Goal: Task Accomplishment & Management: Use online tool/utility

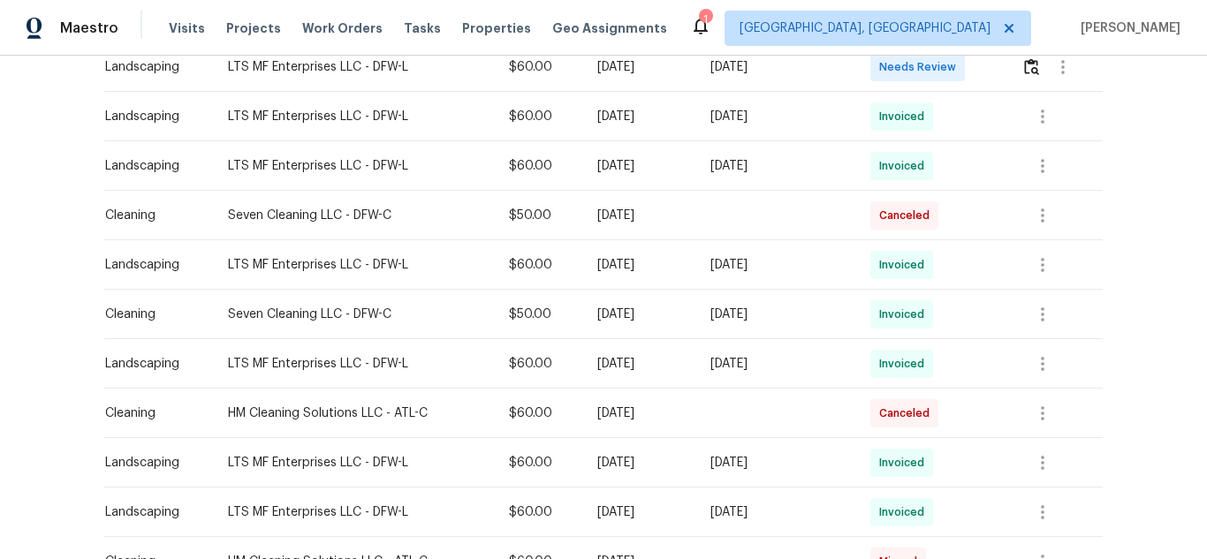
scroll to position [442, 0]
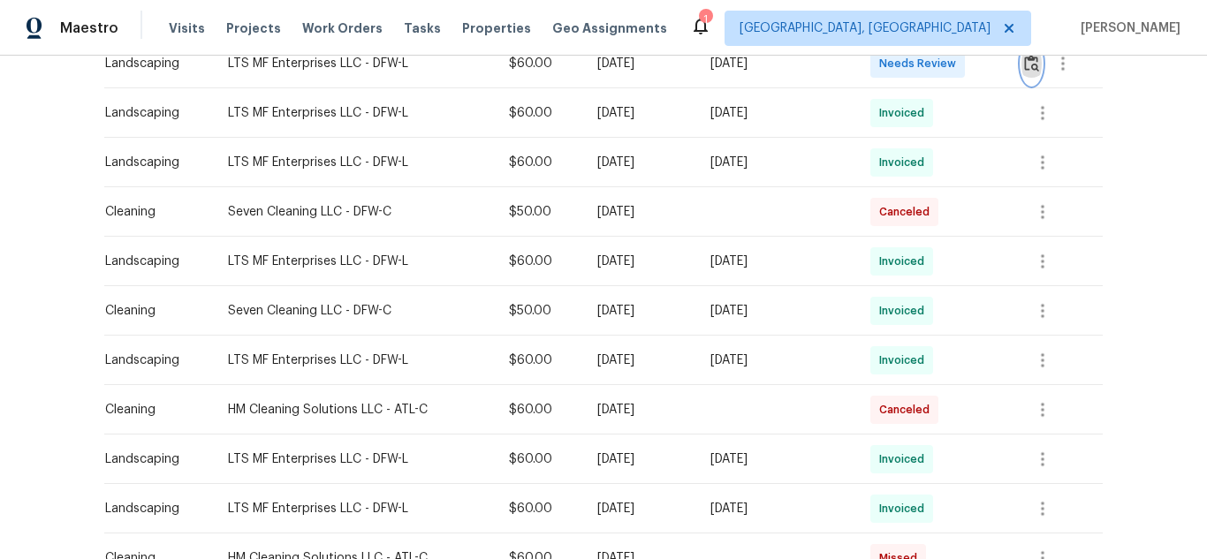
click at [1034, 73] on button "button" at bounding box center [1031, 63] width 20 height 42
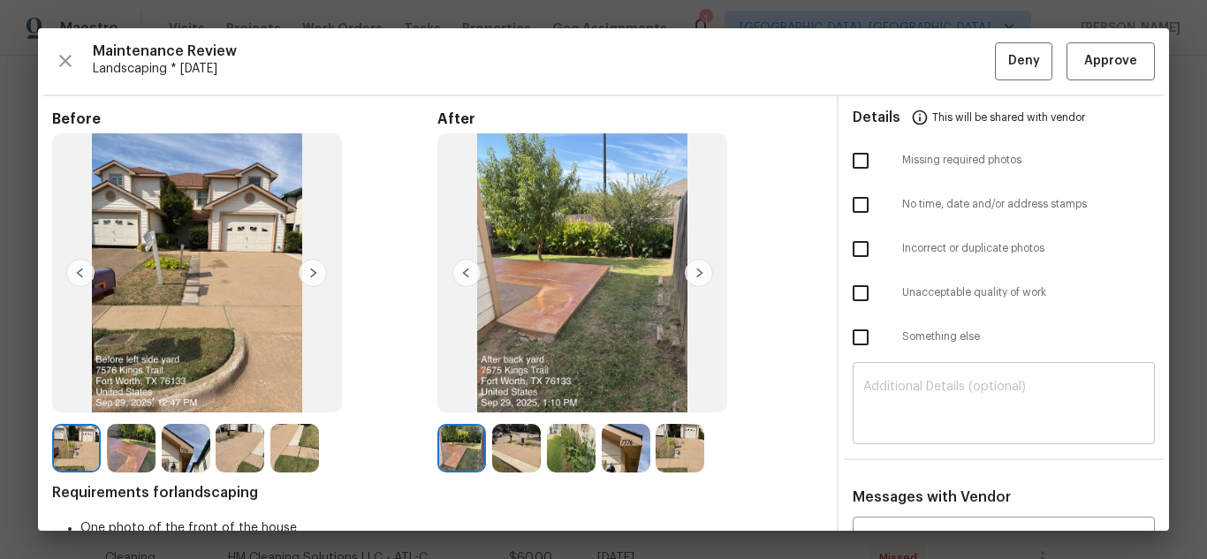
click at [982, 392] on textarea at bounding box center [1003, 405] width 281 height 49
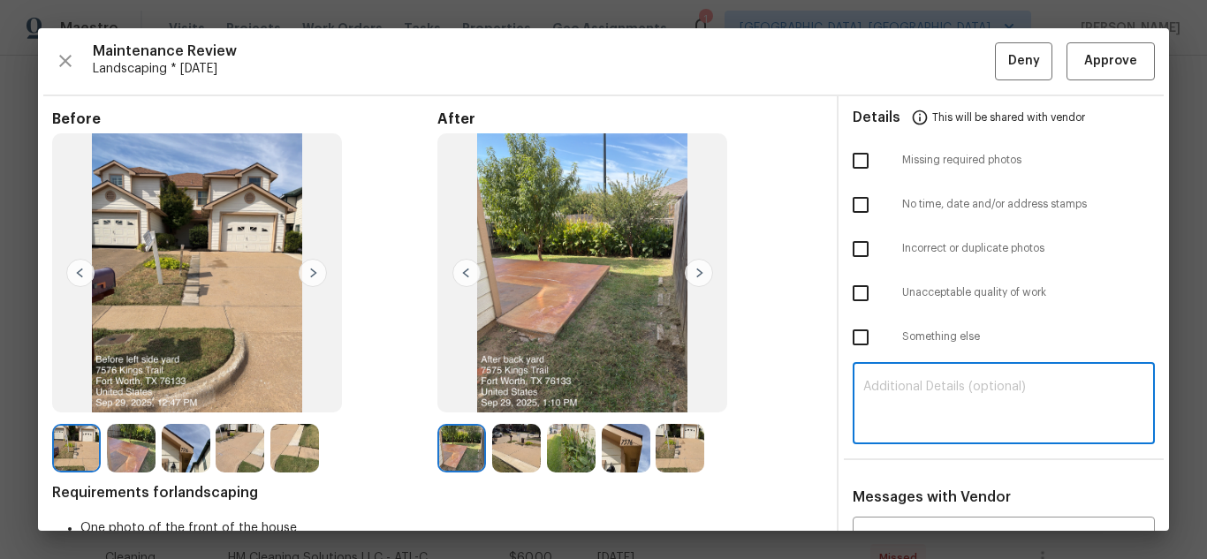
paste textarea "Maintenance Audit Team: Hello! Unfortunately, this landscaping visit completed …"
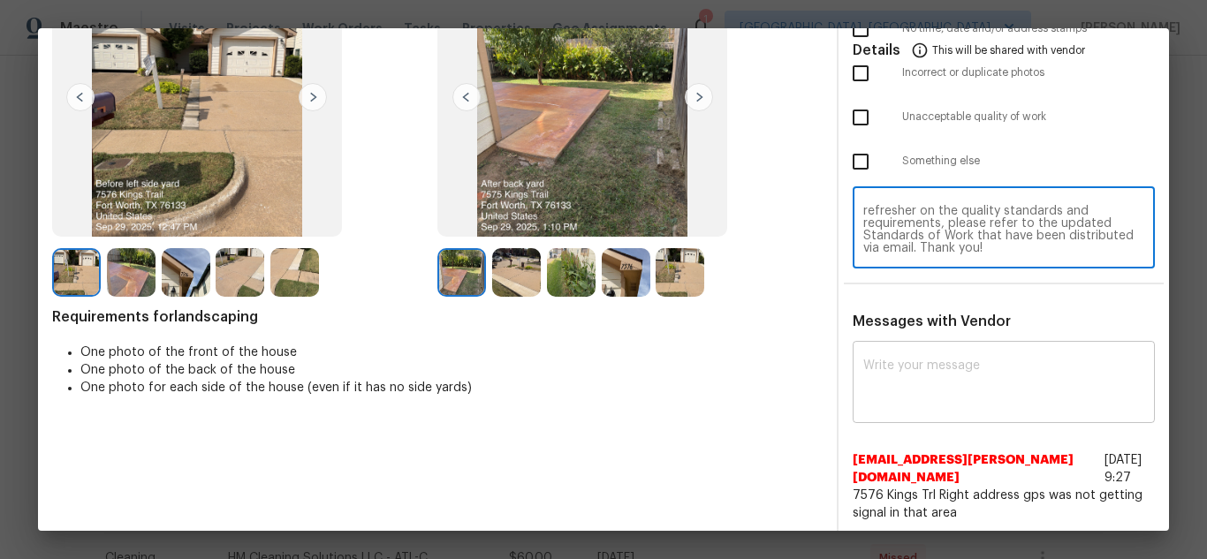
scroll to position [177, 0]
type textarea "Maintenance Audit Team: Hello! Unfortunately, this landscaping visit completed …"
click at [929, 393] on textarea at bounding box center [1003, 383] width 281 height 49
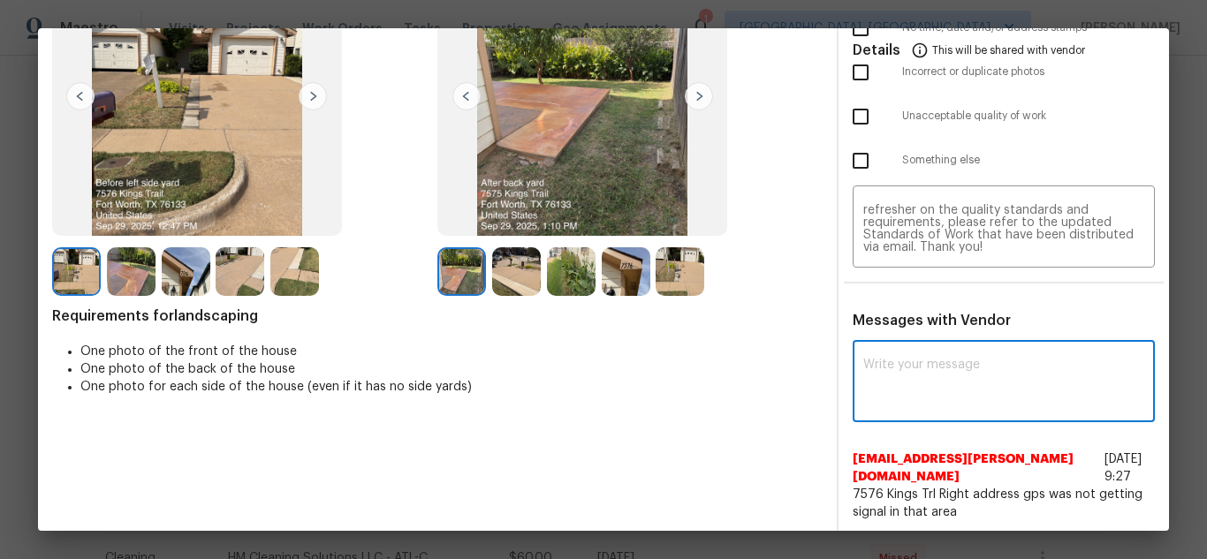
paste textarea "Maintenance Audit Team: Hello! Unfortunately, this landscaping visit completed …"
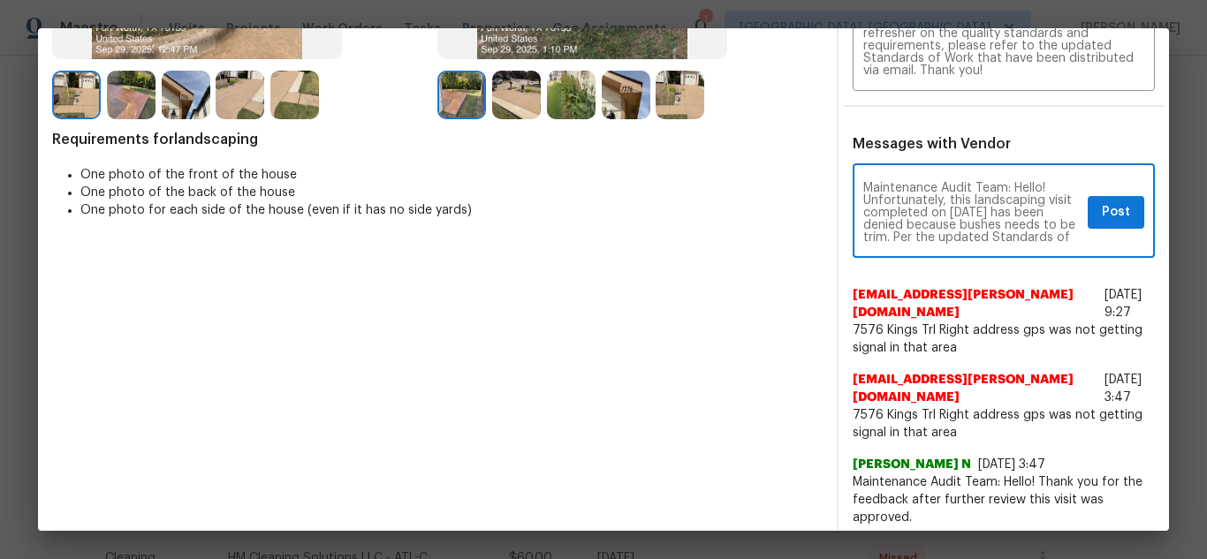
scroll to position [35, 0]
type textarea "Maintenance Audit Team: Hello! Unfortunately, this landscaping visit completed …"
click at [1108, 219] on span "Post" at bounding box center [1116, 212] width 28 height 22
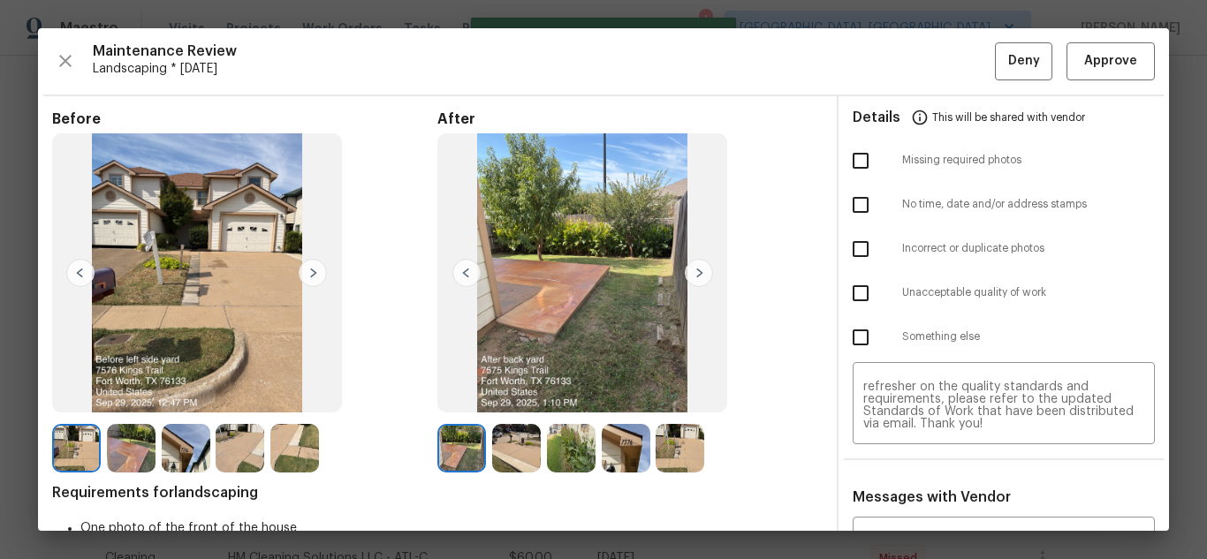
scroll to position [0, 0]
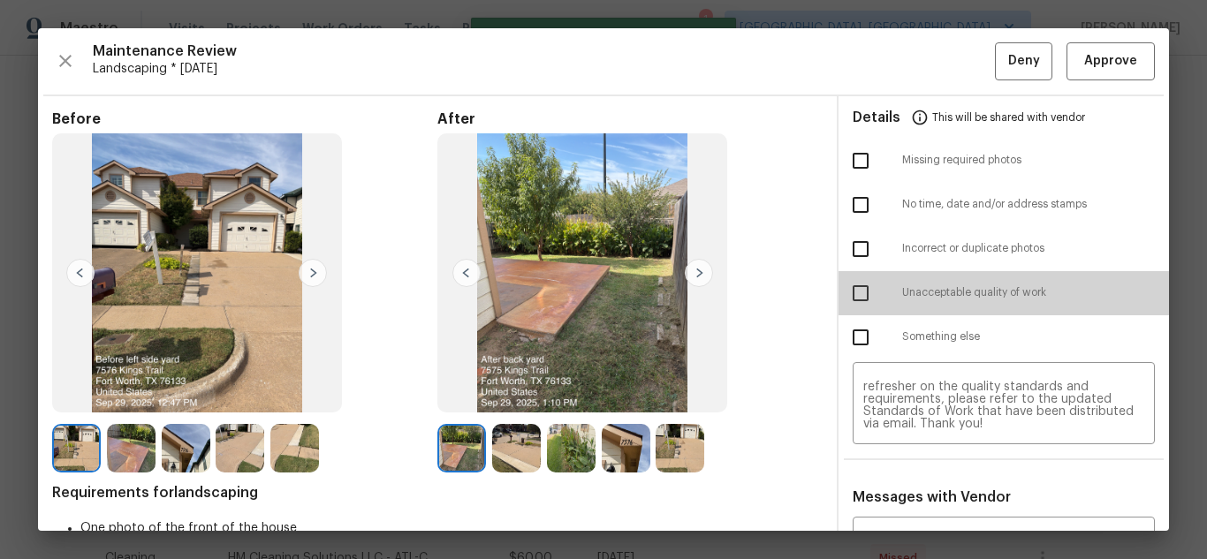
click at [852, 292] on input "checkbox" at bounding box center [860, 293] width 37 height 37
checkbox input "true"
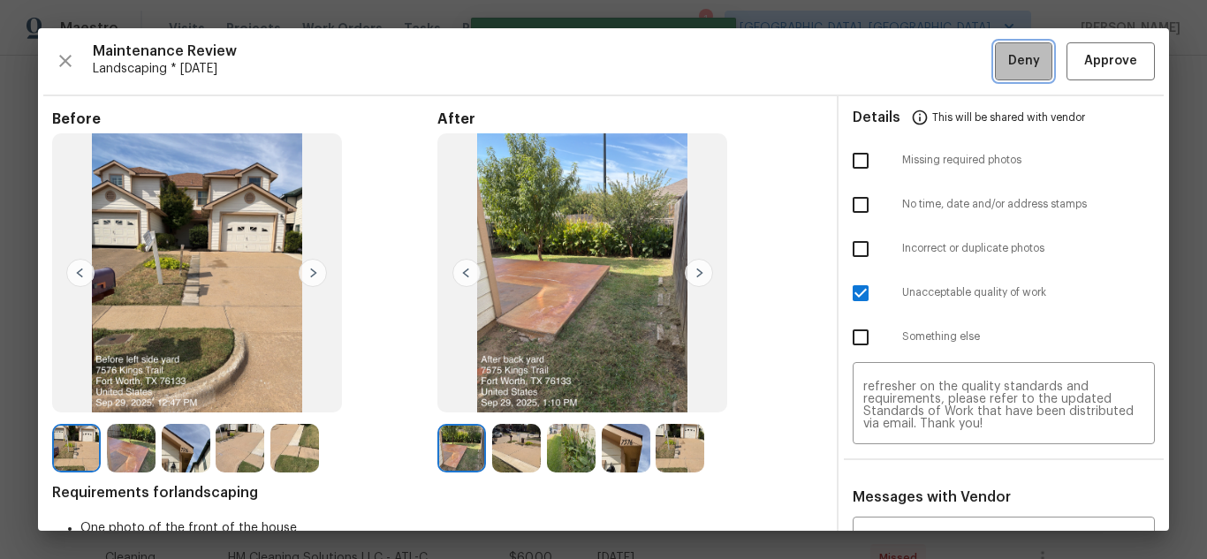
click at [1021, 71] on span "Deny" at bounding box center [1024, 61] width 32 height 22
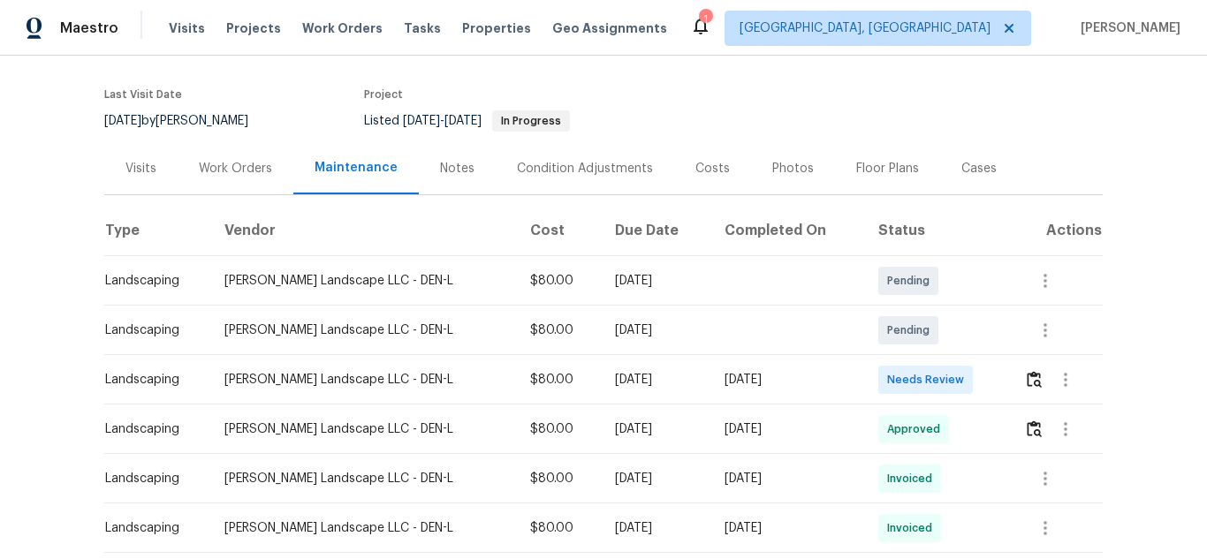
scroll to position [265, 0]
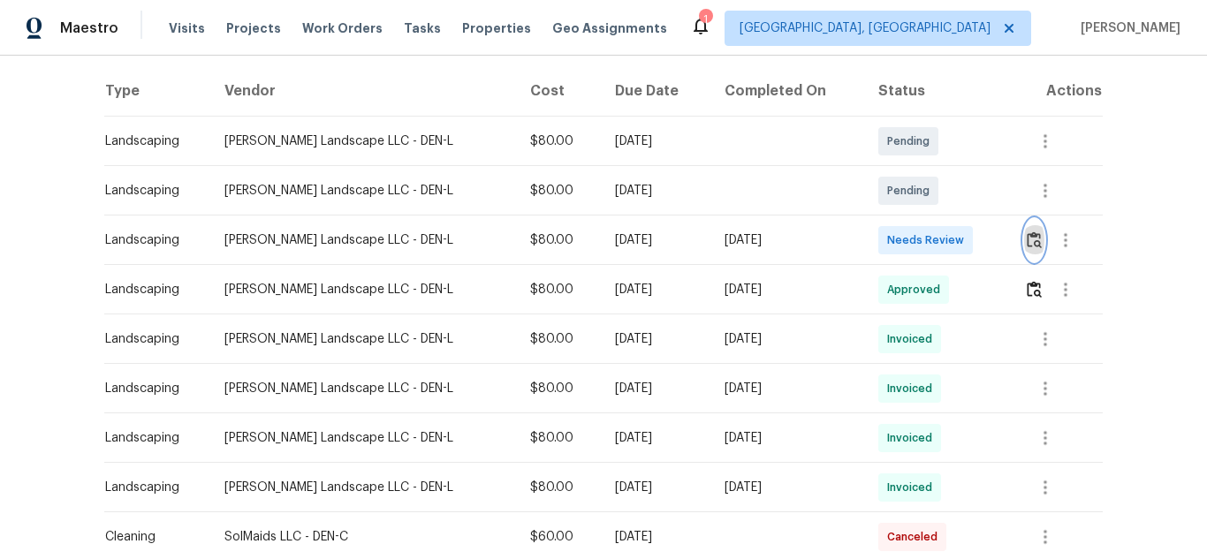
click at [1032, 229] on button "button" at bounding box center [1034, 240] width 20 height 42
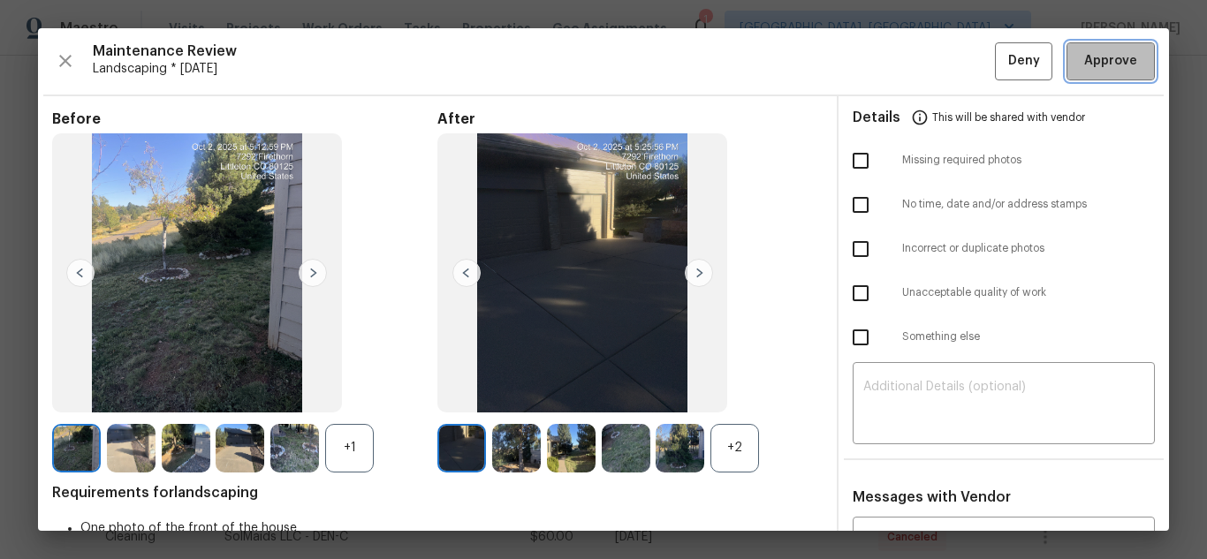
click at [1080, 77] on button "Approve" at bounding box center [1110, 61] width 88 height 38
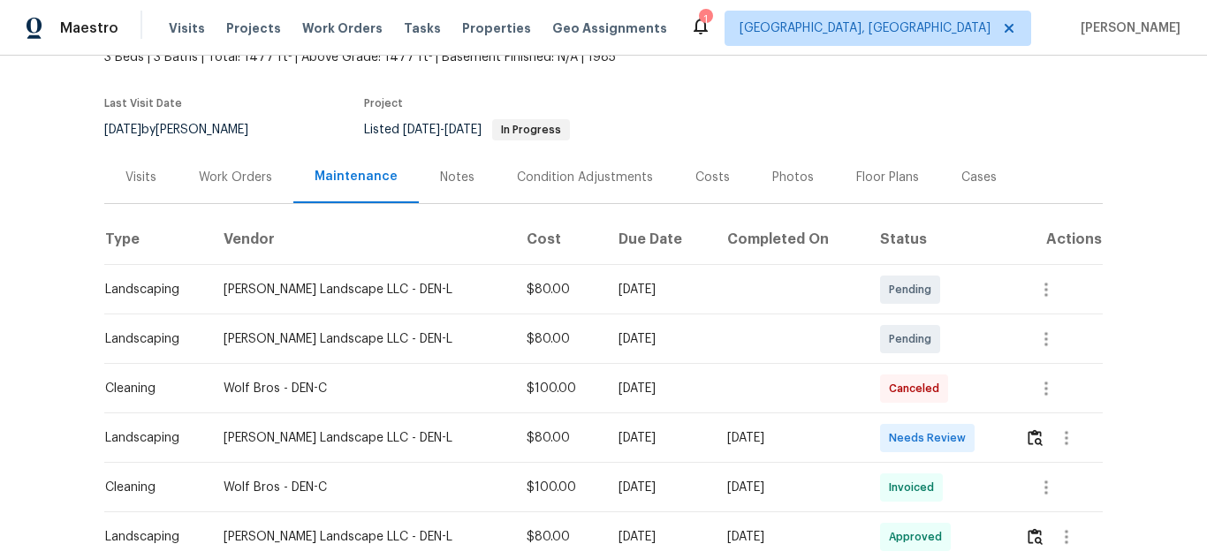
scroll to position [239, 0]
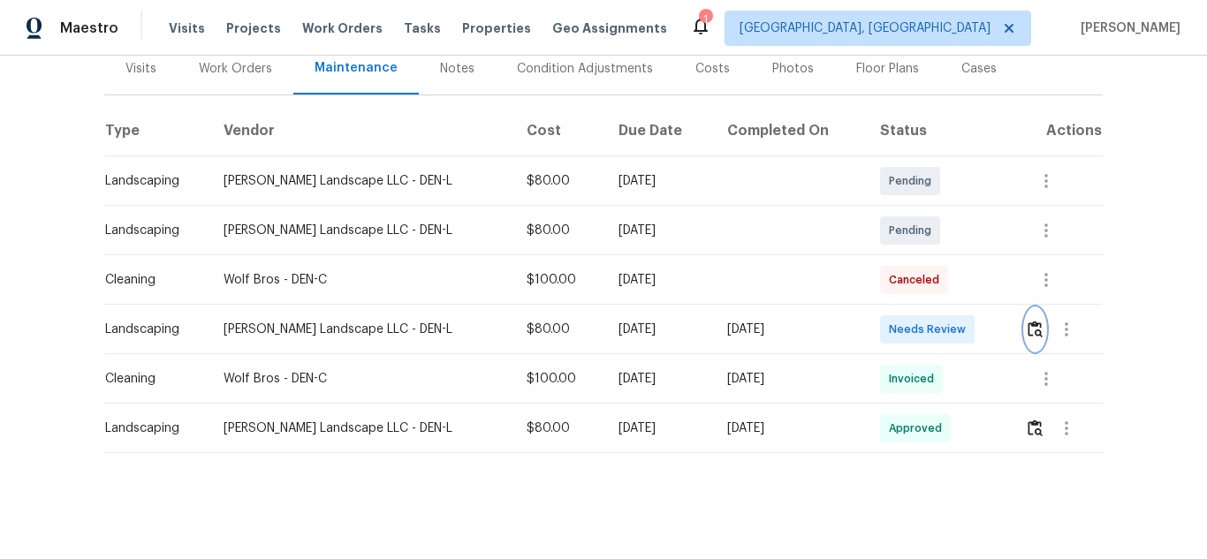
click at [1035, 315] on button "button" at bounding box center [1035, 329] width 20 height 42
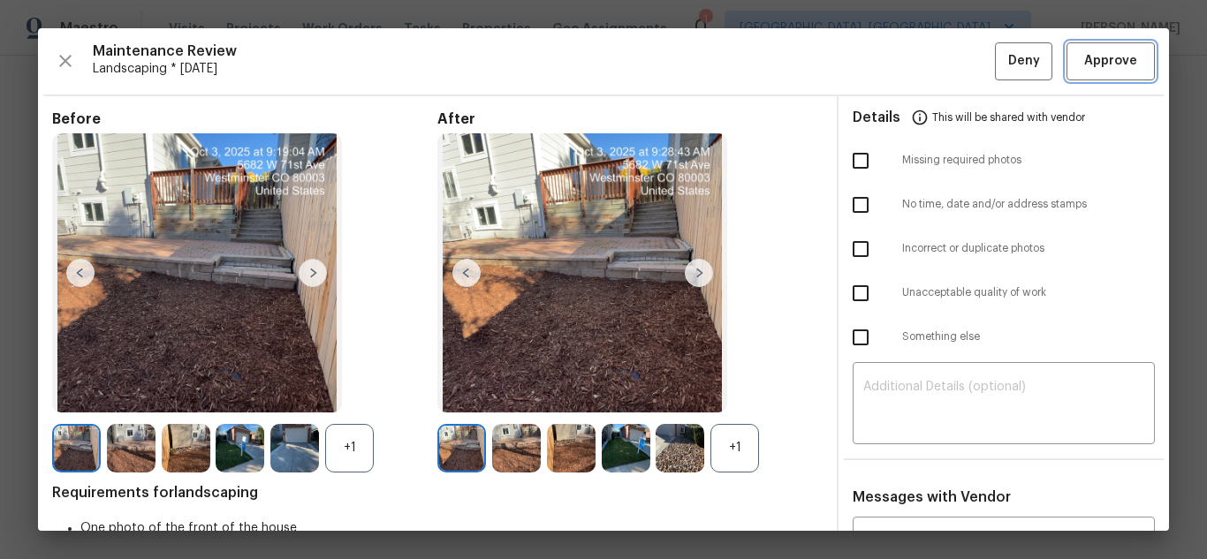
click at [1080, 77] on button "Approve" at bounding box center [1110, 61] width 88 height 38
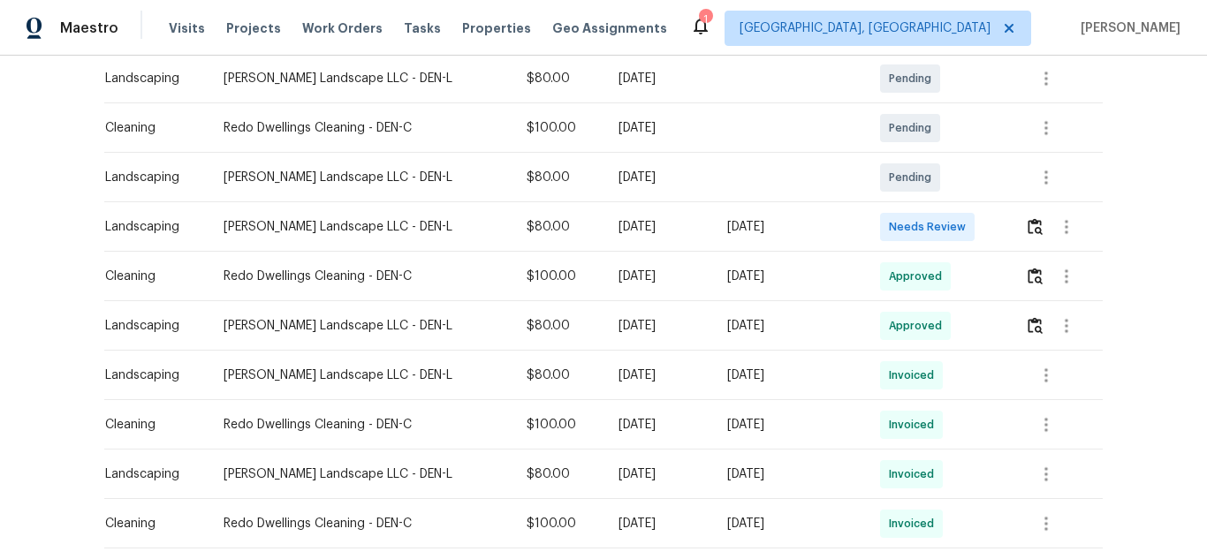
scroll to position [353, 0]
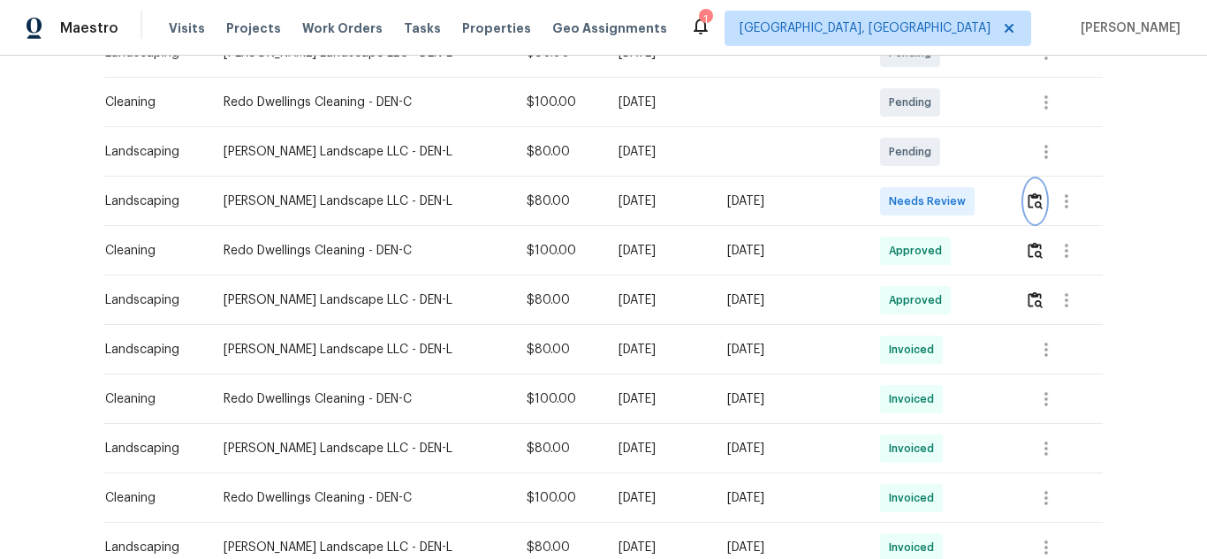
click at [1033, 201] on img "button" at bounding box center [1034, 201] width 15 height 17
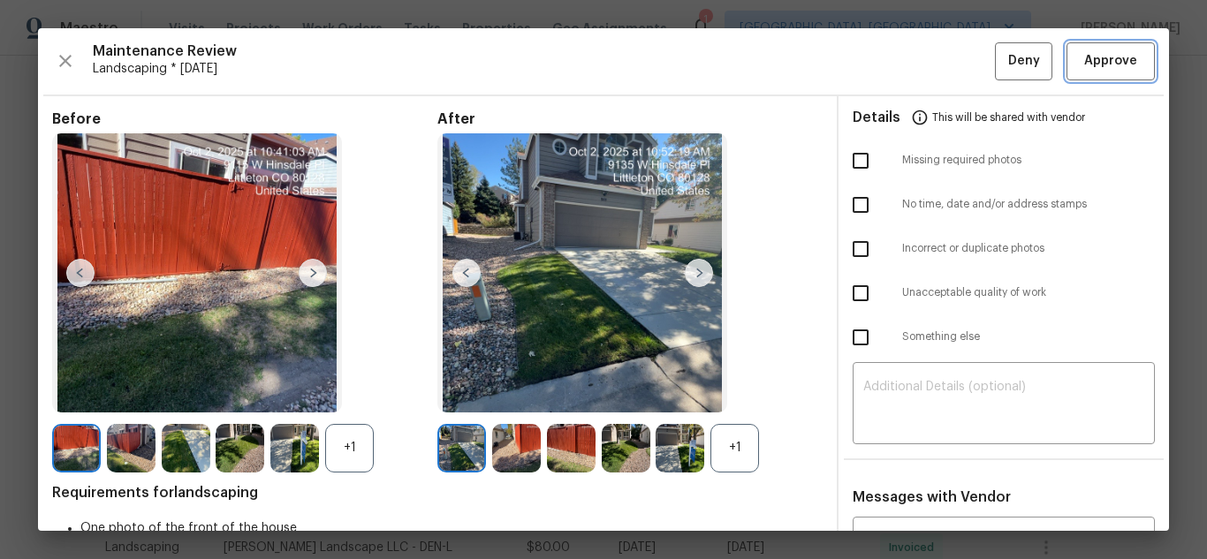
click at [1080, 77] on button "Approve" at bounding box center [1110, 61] width 88 height 38
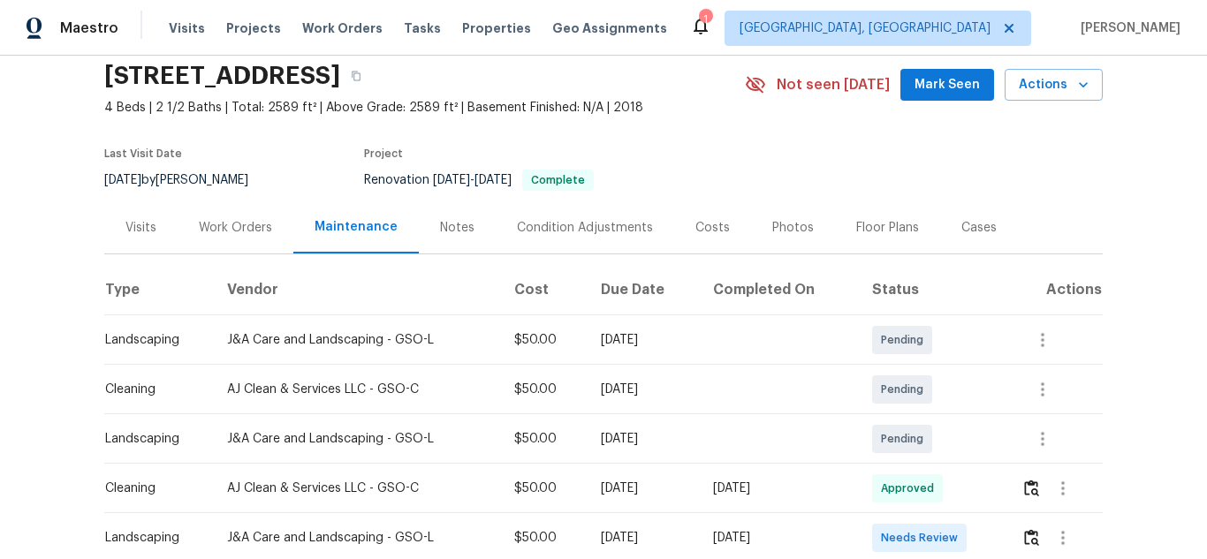
scroll to position [265, 0]
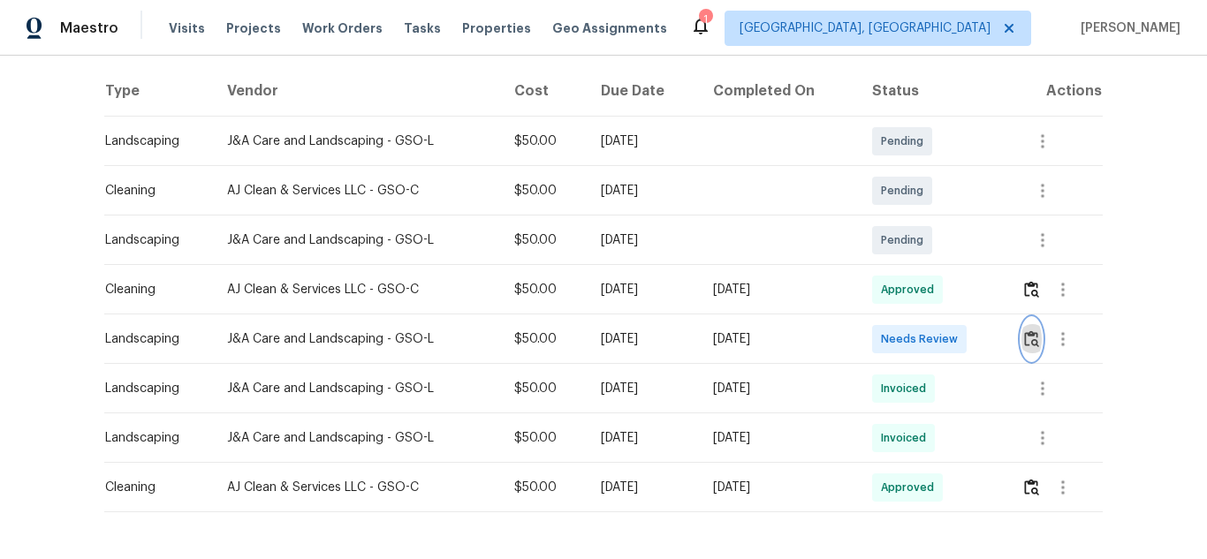
click at [1027, 333] on img "button" at bounding box center [1031, 338] width 15 height 17
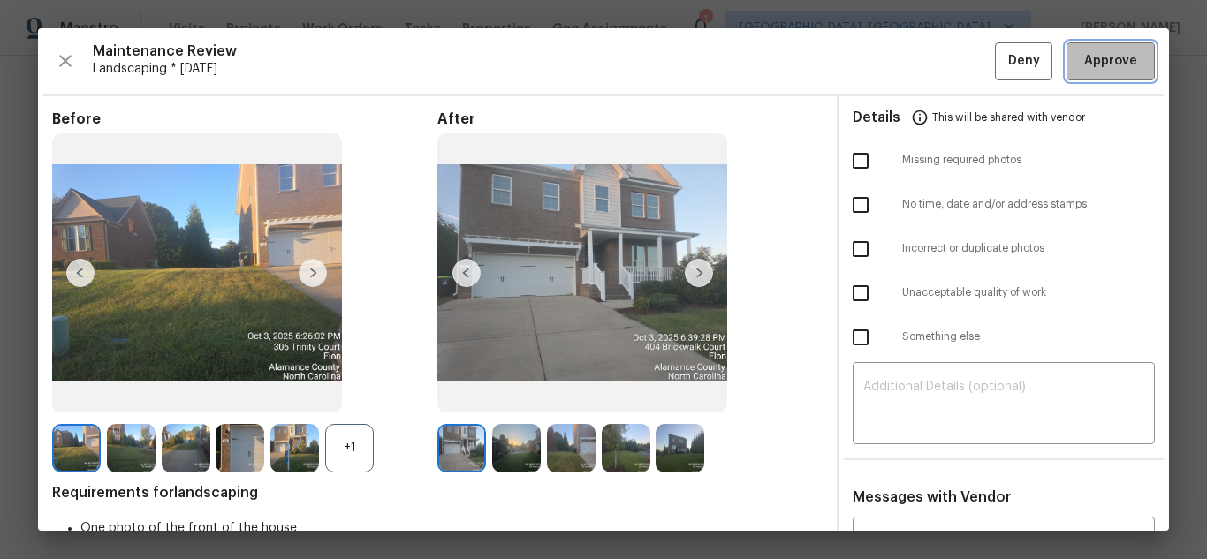
click at [1080, 77] on button "Approve" at bounding box center [1110, 61] width 88 height 38
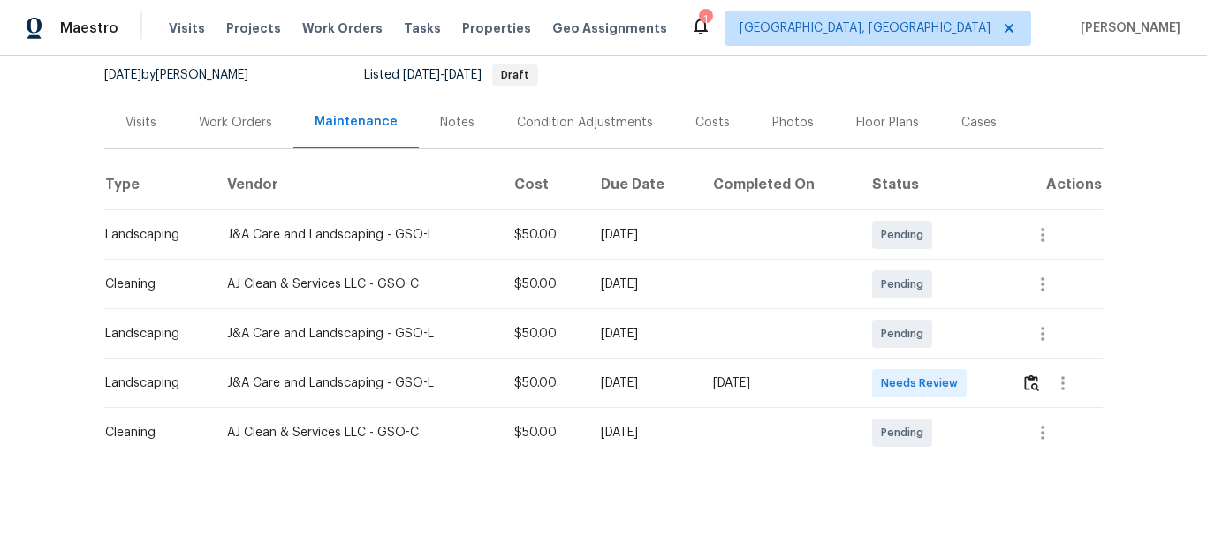
scroll to position [189, 0]
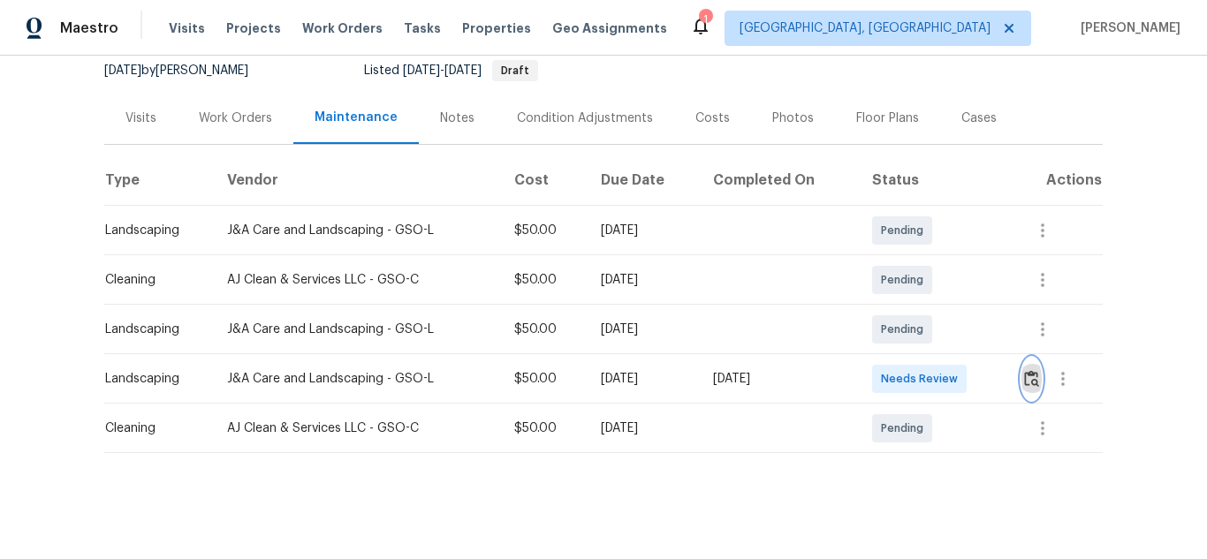
click at [1030, 370] on img "button" at bounding box center [1031, 378] width 15 height 17
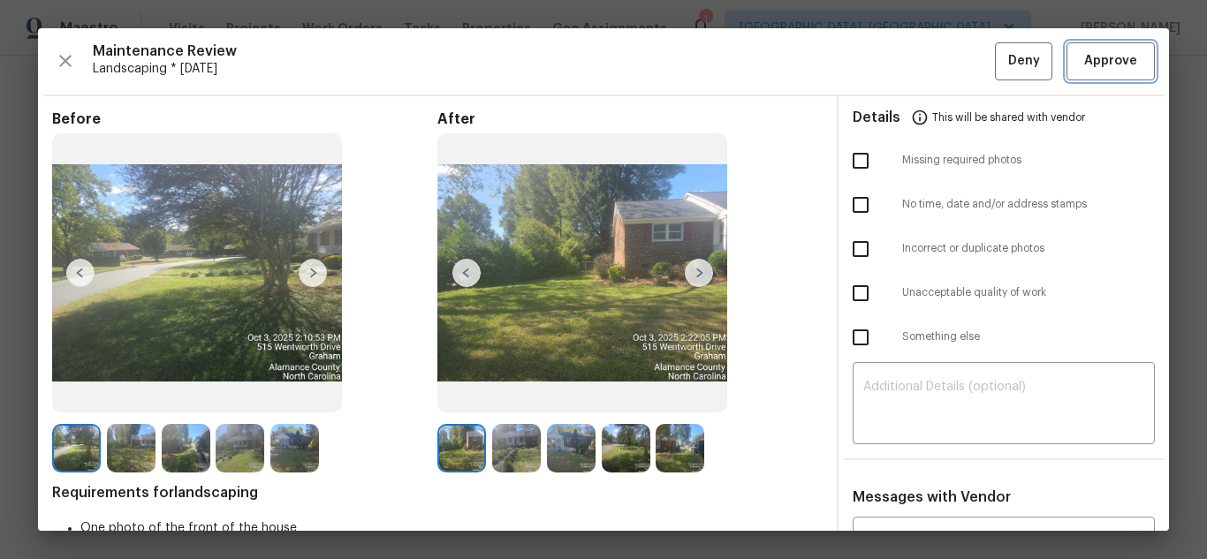
click at [1080, 77] on button "Approve" at bounding box center [1110, 61] width 88 height 38
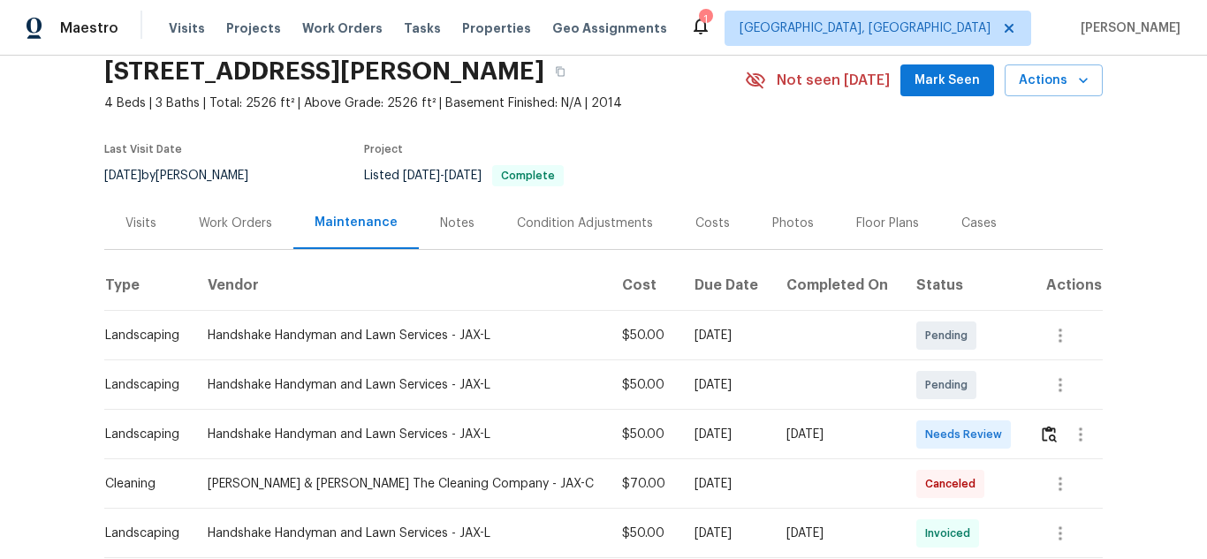
scroll to position [177, 0]
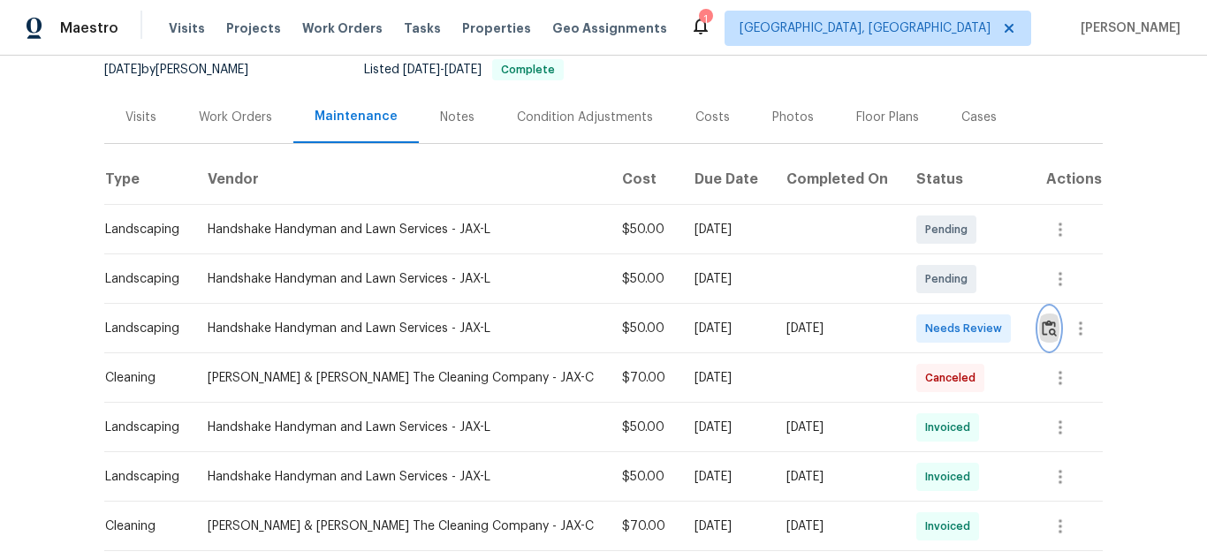
click at [1042, 334] on img "button" at bounding box center [1049, 328] width 15 height 17
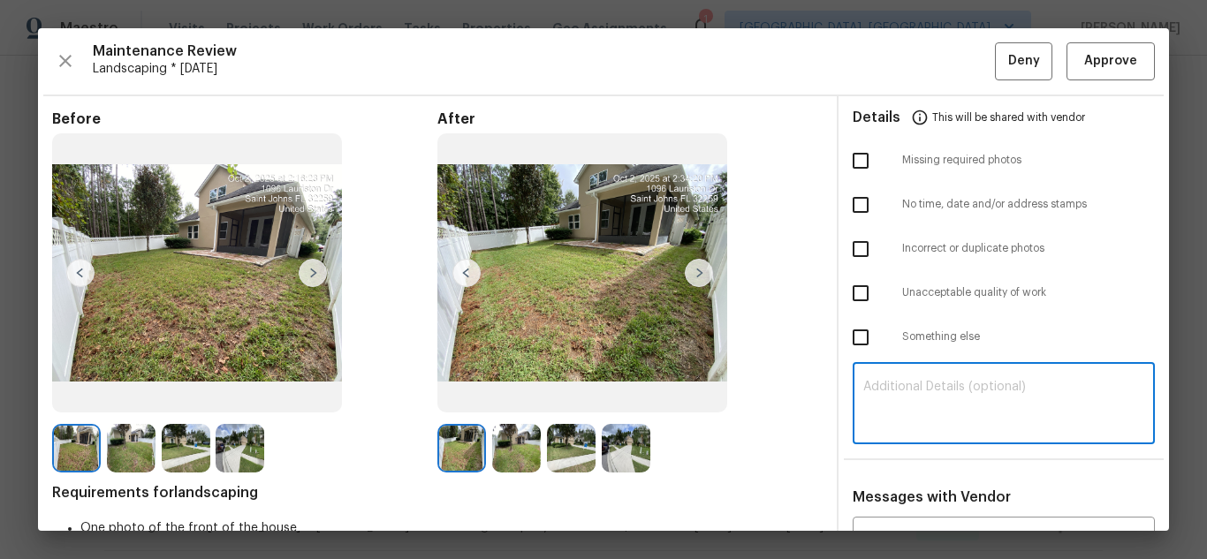
click at [982, 409] on textarea at bounding box center [1003, 405] width 281 height 49
paste textarea "Maintenance Audit Team: Hello! Unfortunately, this landscaping visit completed …"
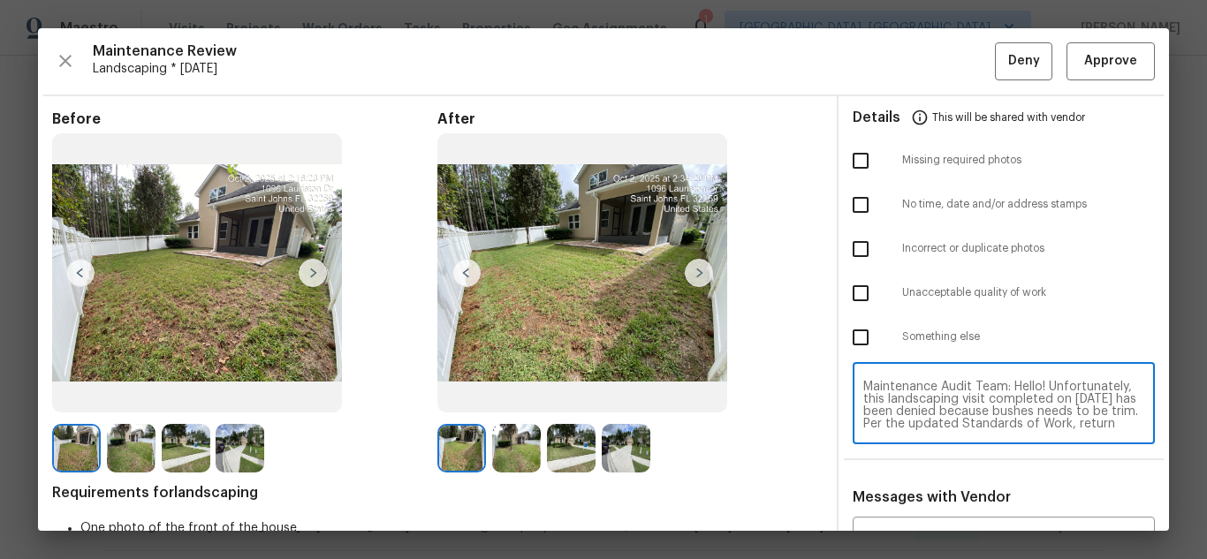
scroll to position [136, 0]
type textarea "Maintenance Audit Team: Hello! Unfortunately, this landscaping visit completed …"
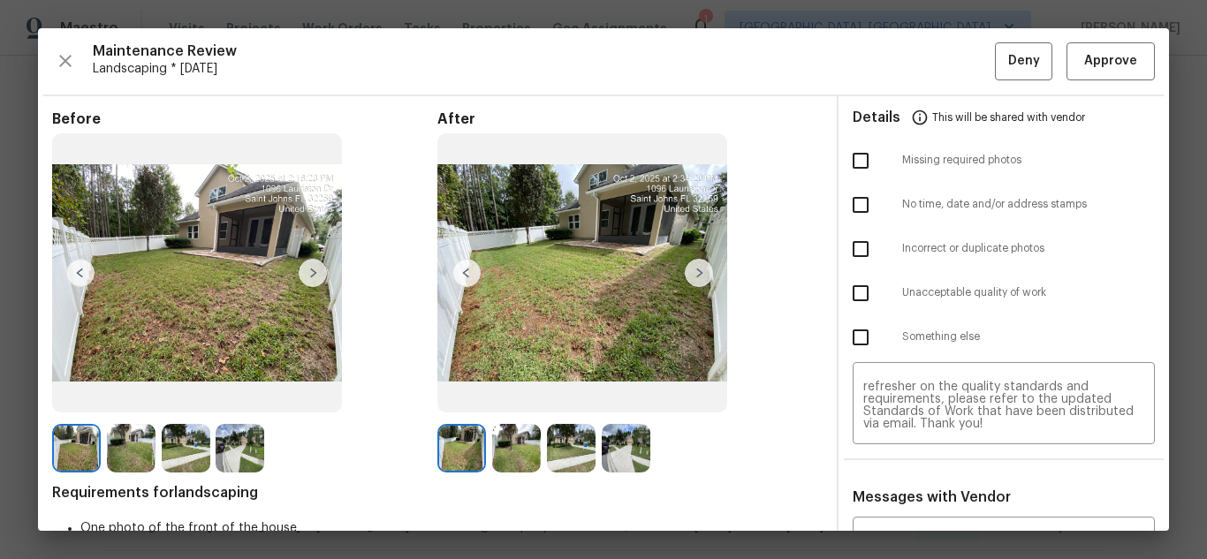
click at [953, 524] on div "x ​" at bounding box center [1004, 560] width 302 height 78
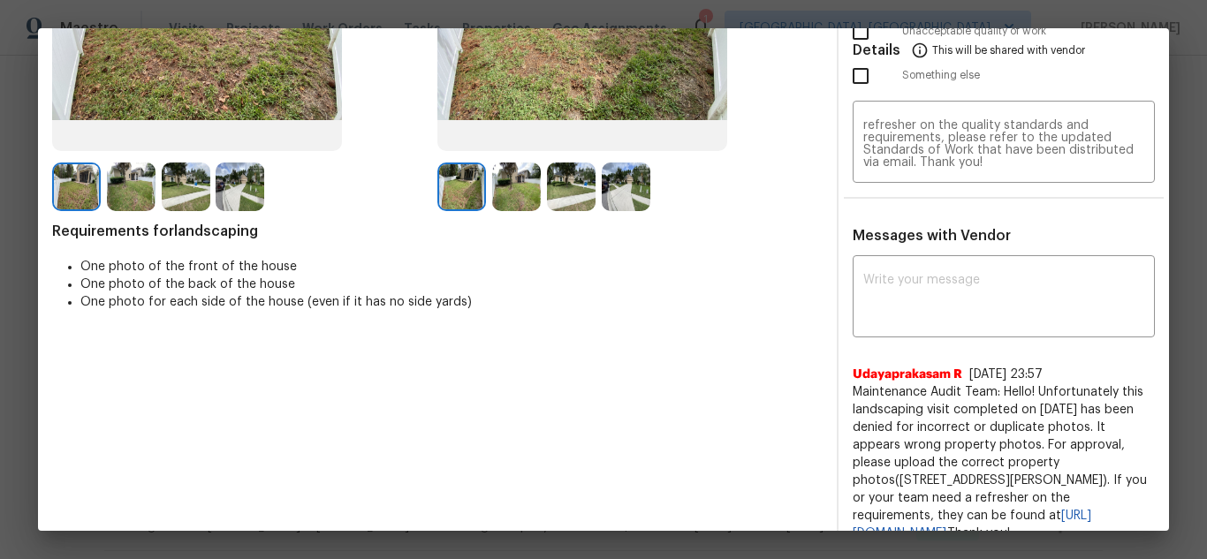
paste textarea "Maintenance Audit Team: Hello! Unfortunately, this landscaping visit completed …"
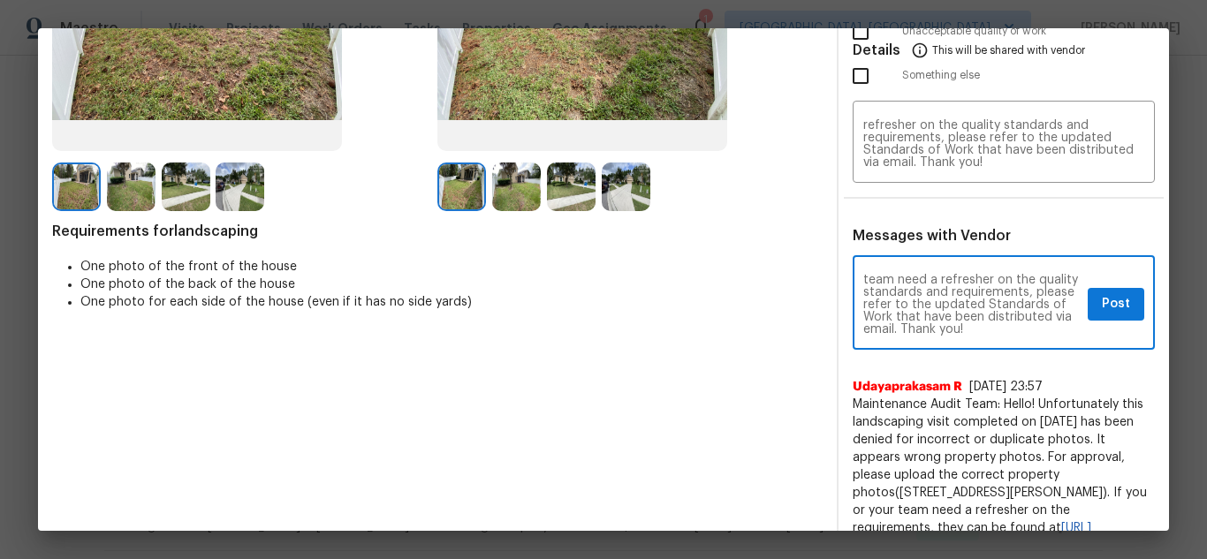
scroll to position [317, 0]
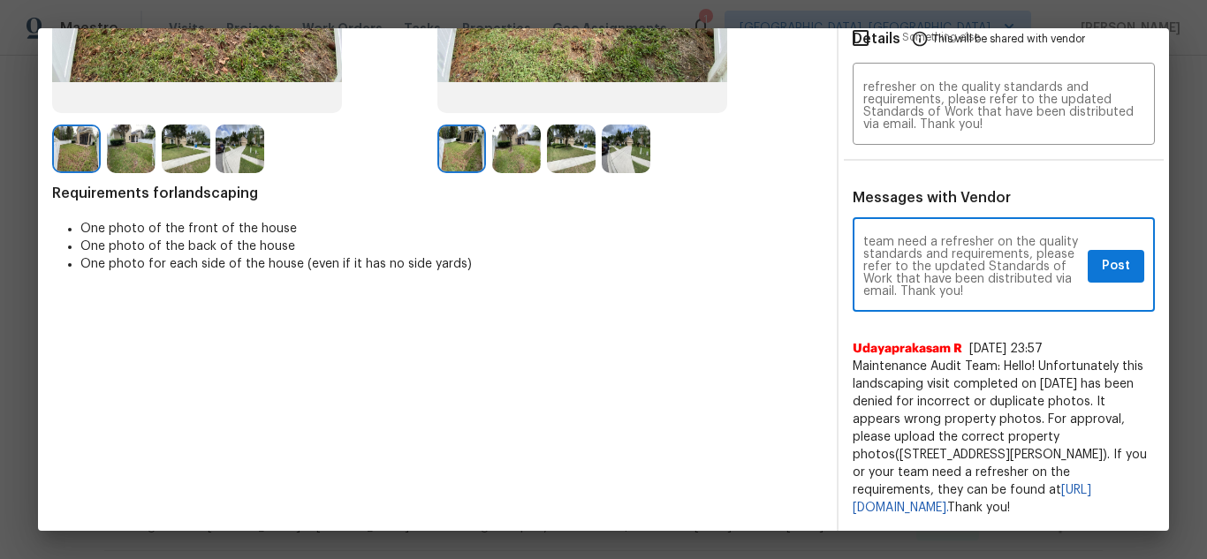
type textarea "Maintenance Audit Team: Hello! Unfortunately, this landscaping visit completed …"
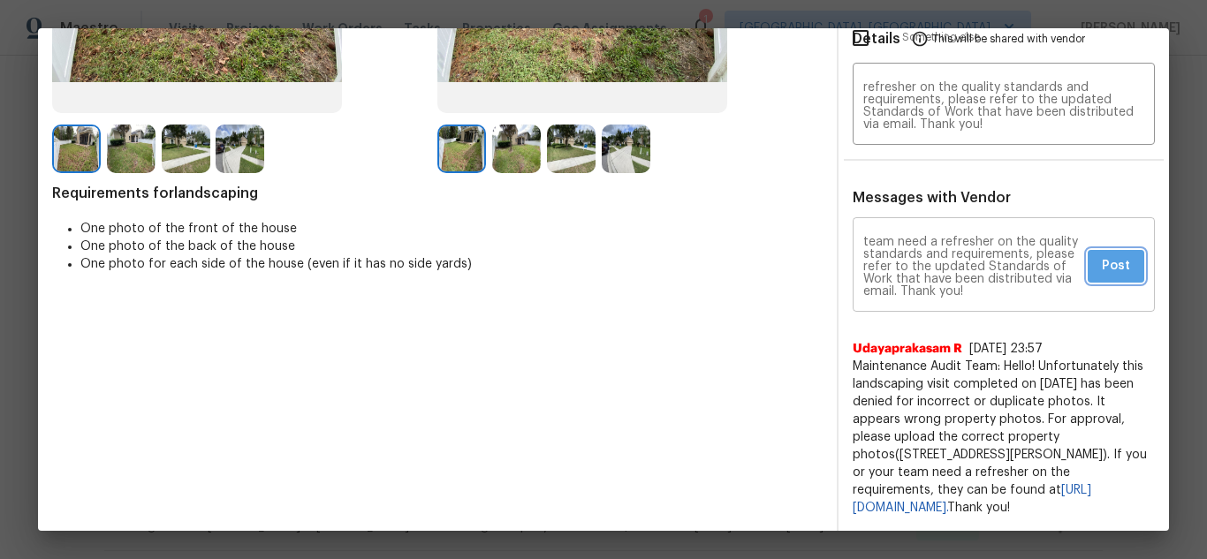
click at [1088, 253] on button "Post" at bounding box center [1116, 266] width 57 height 33
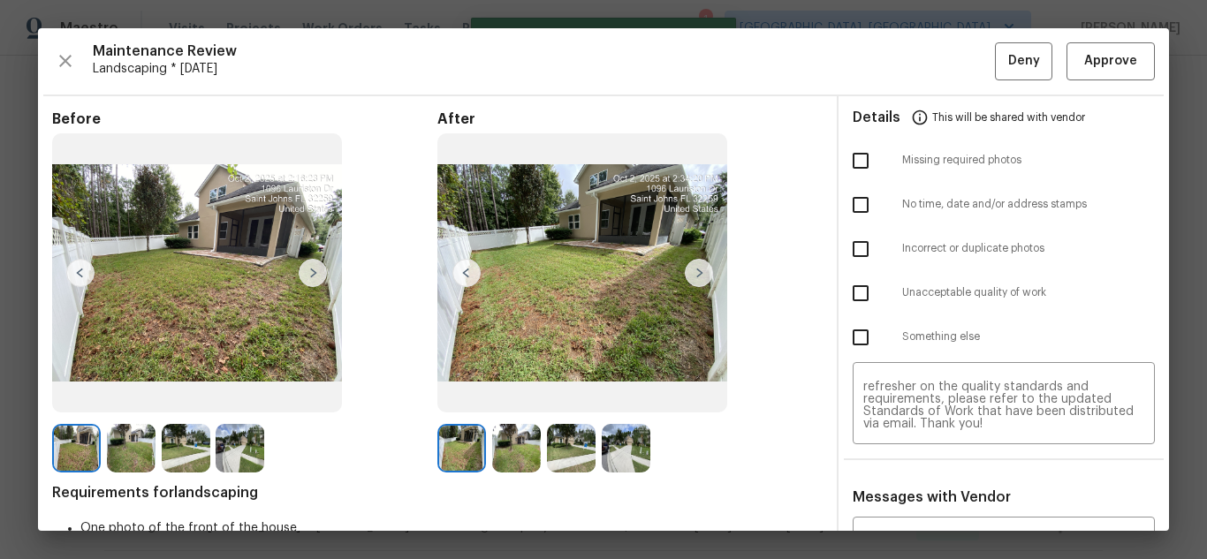
scroll to position [0, 0]
click at [853, 299] on input "checkbox" at bounding box center [860, 293] width 37 height 37
checkbox input "true"
click at [1012, 71] on span "Deny" at bounding box center [1024, 61] width 32 height 22
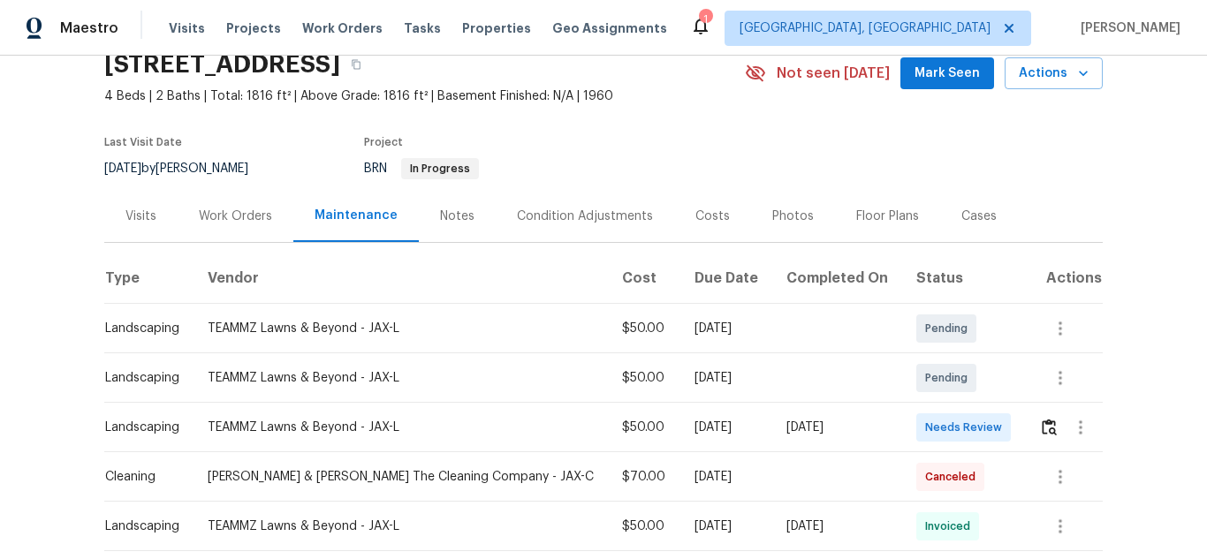
scroll to position [177, 0]
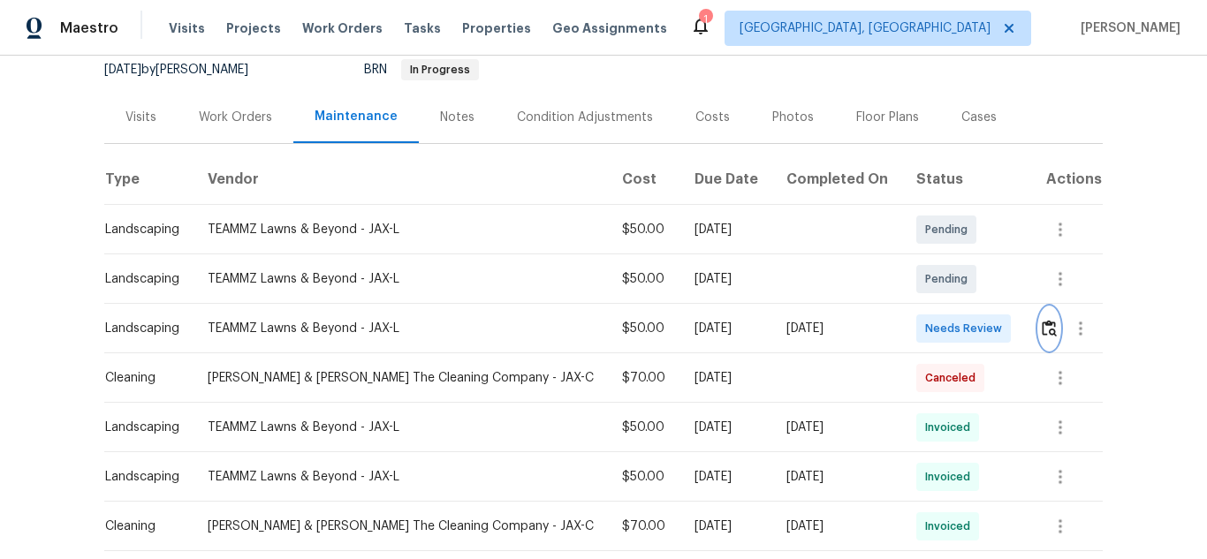
click at [1042, 334] on img "button" at bounding box center [1049, 328] width 15 height 17
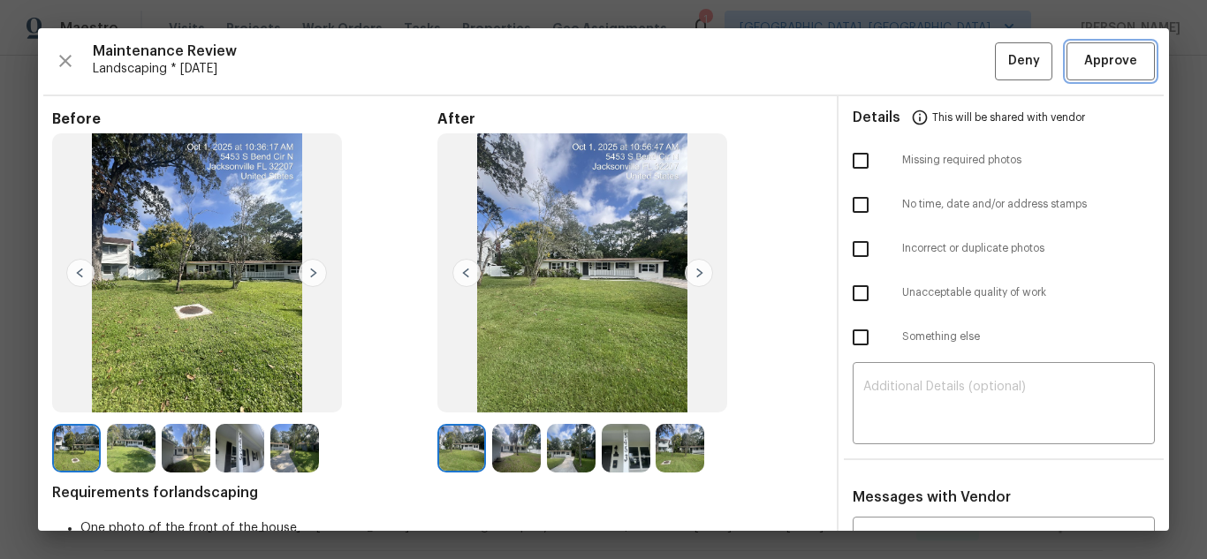
click at [1090, 53] on span "Approve" at bounding box center [1110, 61] width 53 height 22
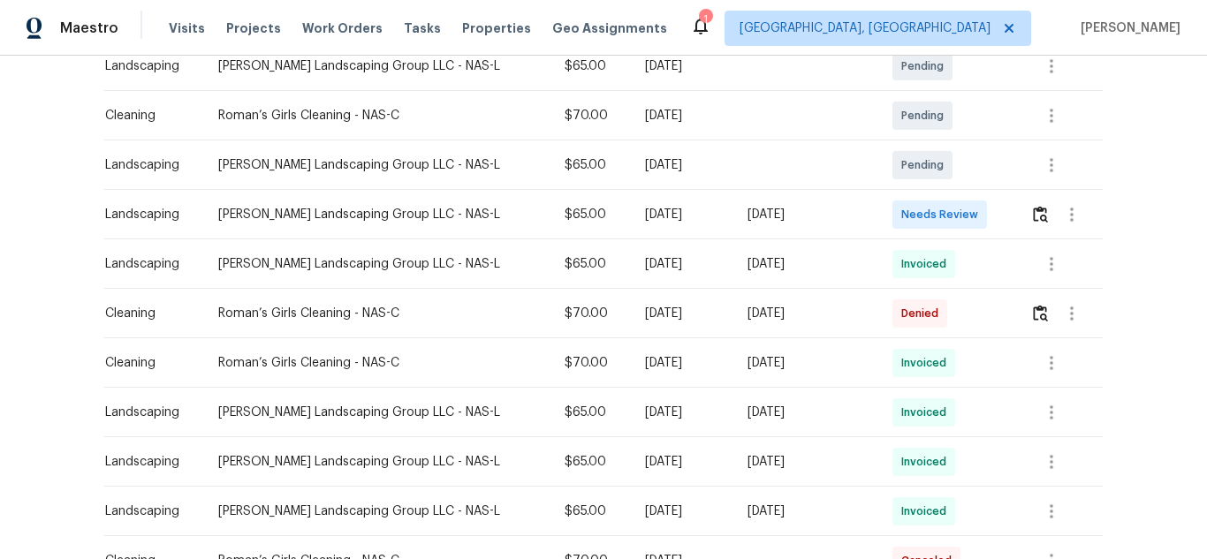
scroll to position [353, 0]
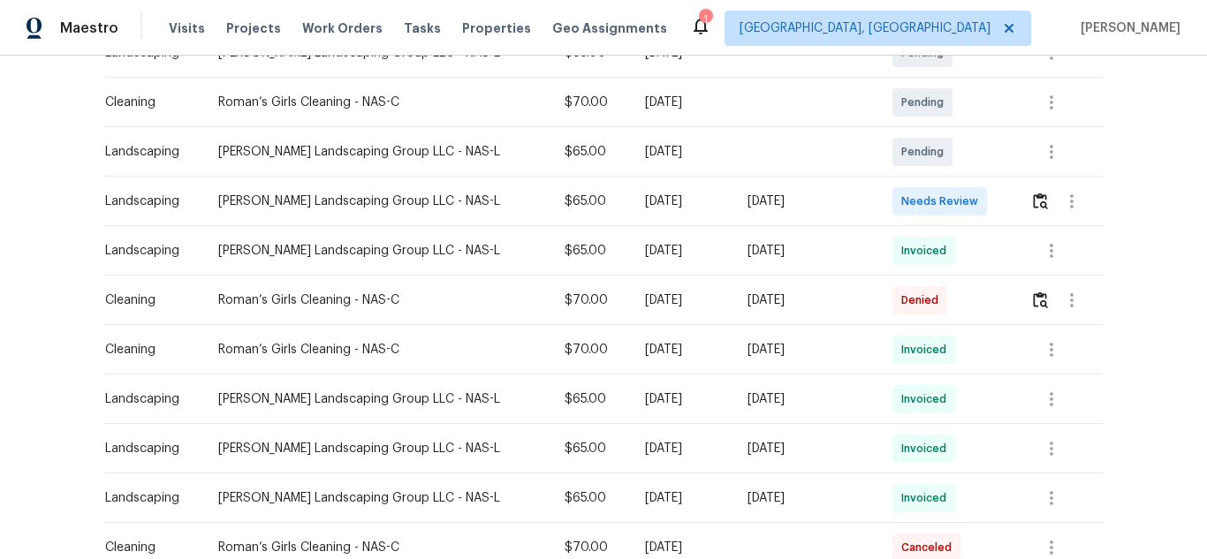
click at [1030, 186] on div at bounding box center [1066, 201] width 72 height 42
click at [1034, 192] on button "button" at bounding box center [1040, 201] width 20 height 42
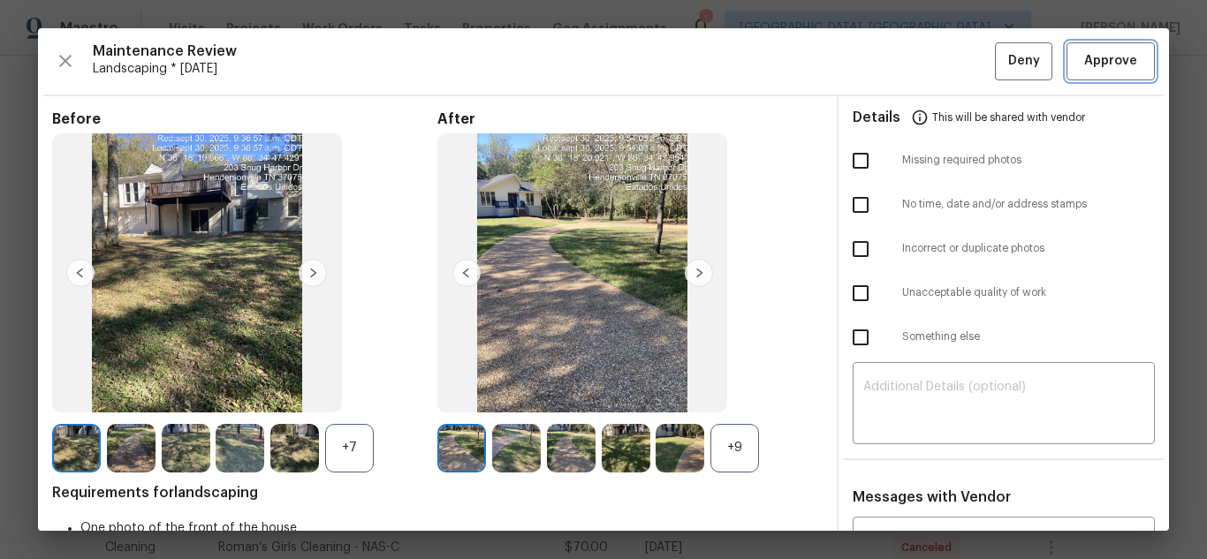
click at [1086, 59] on span "Approve" at bounding box center [1110, 61] width 53 height 22
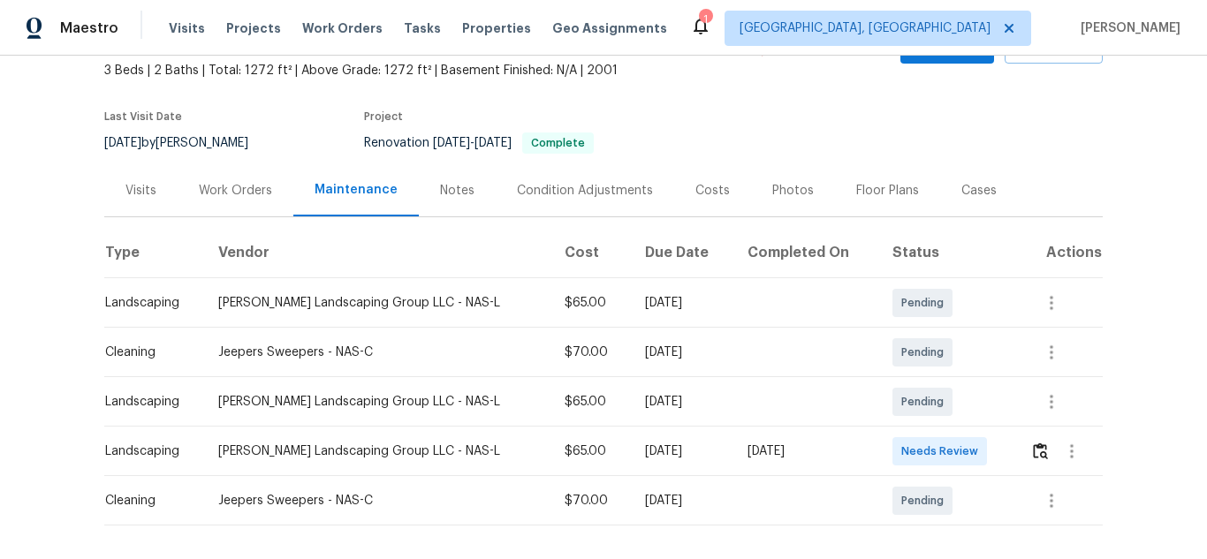
scroll to position [189, 0]
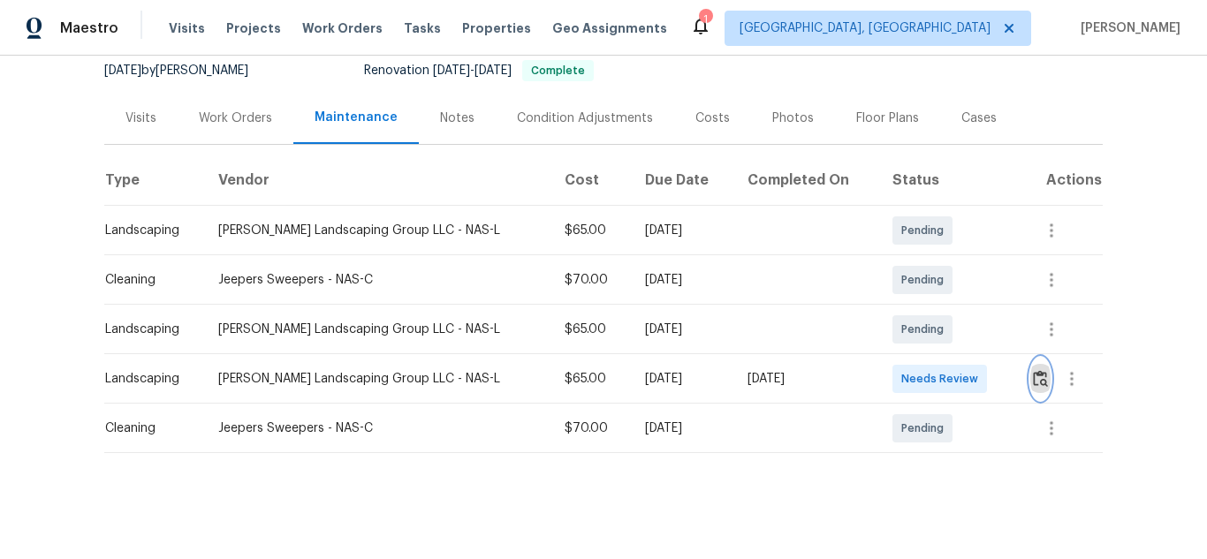
click at [1033, 370] on img "button" at bounding box center [1040, 378] width 15 height 17
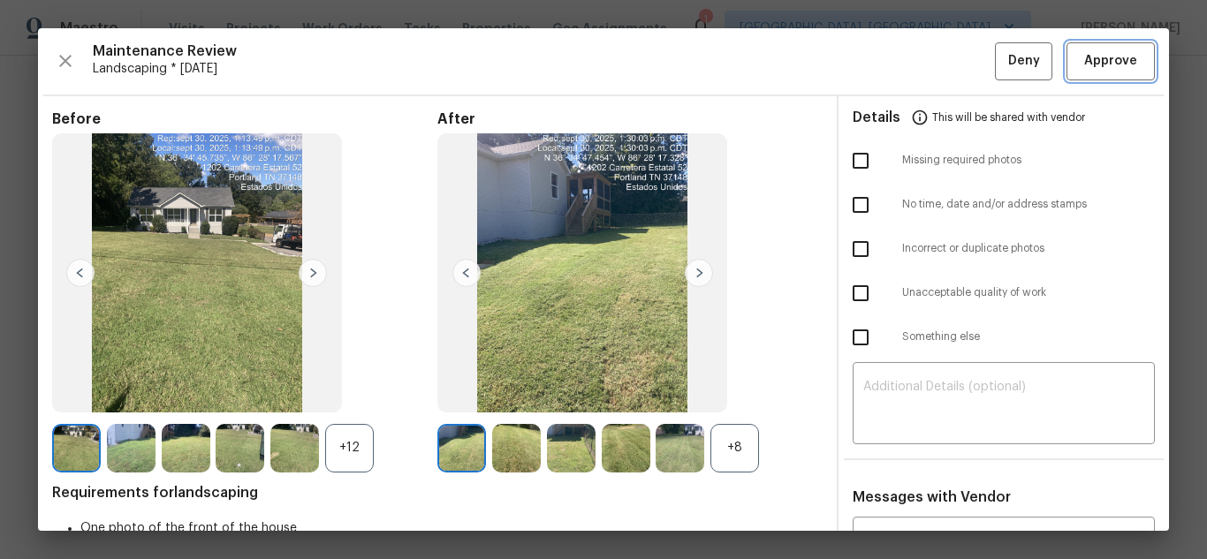
click at [1116, 52] on span "Approve" at bounding box center [1110, 61] width 53 height 22
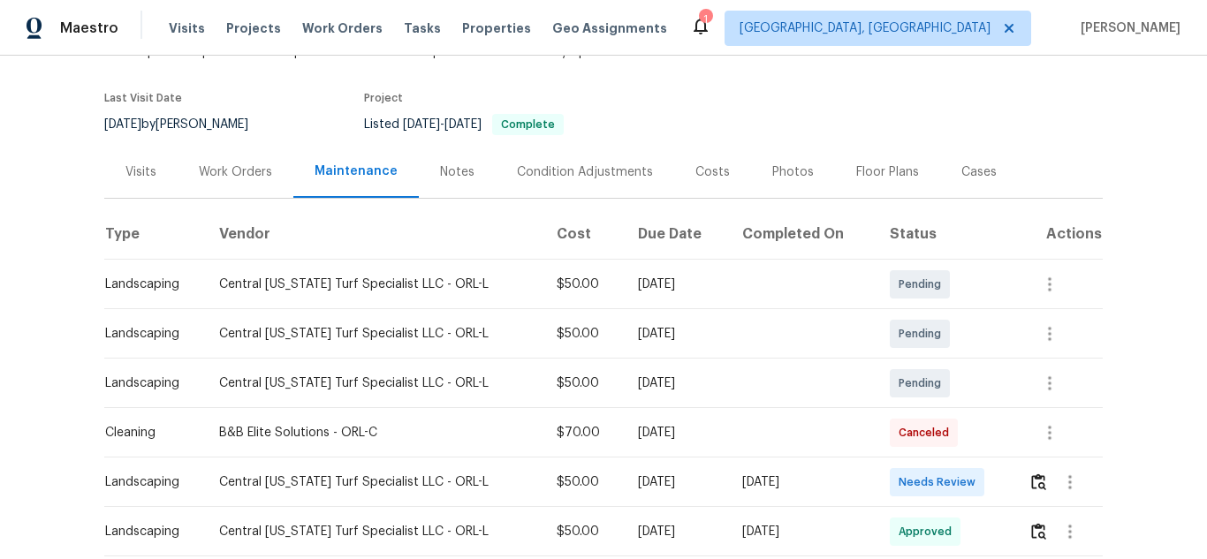
scroll to position [353, 0]
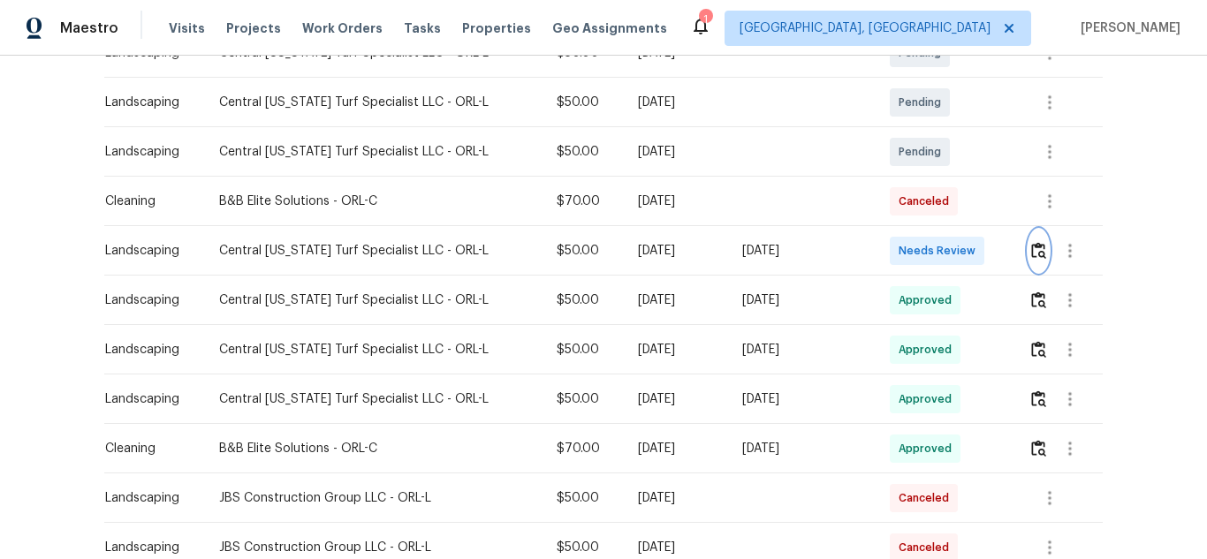
click at [1034, 233] on button "button" at bounding box center [1038, 251] width 20 height 42
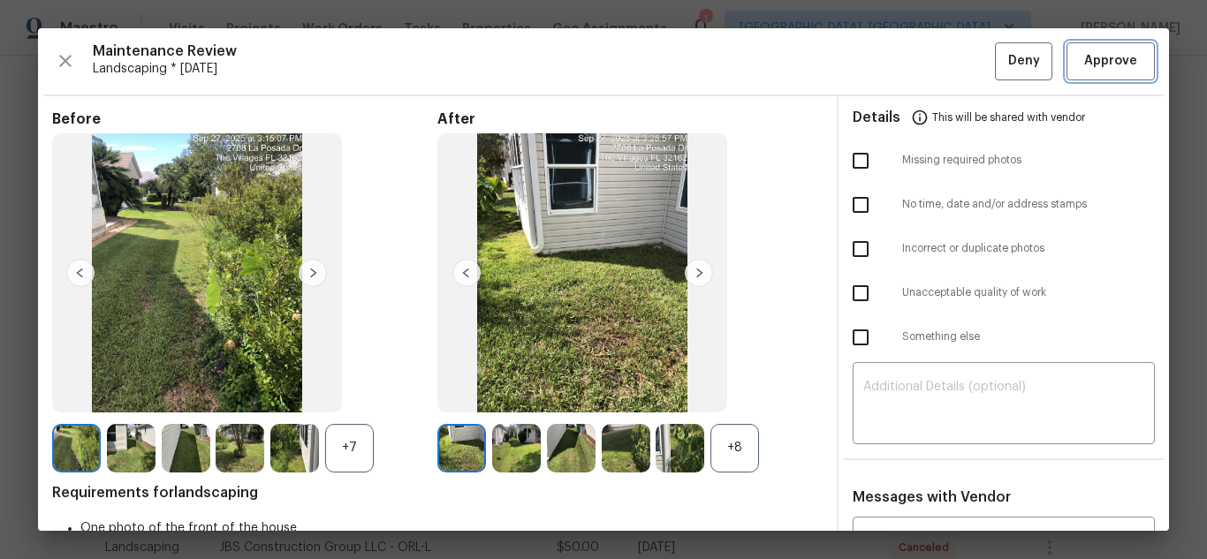
click at [1116, 52] on span "Approve" at bounding box center [1110, 61] width 53 height 22
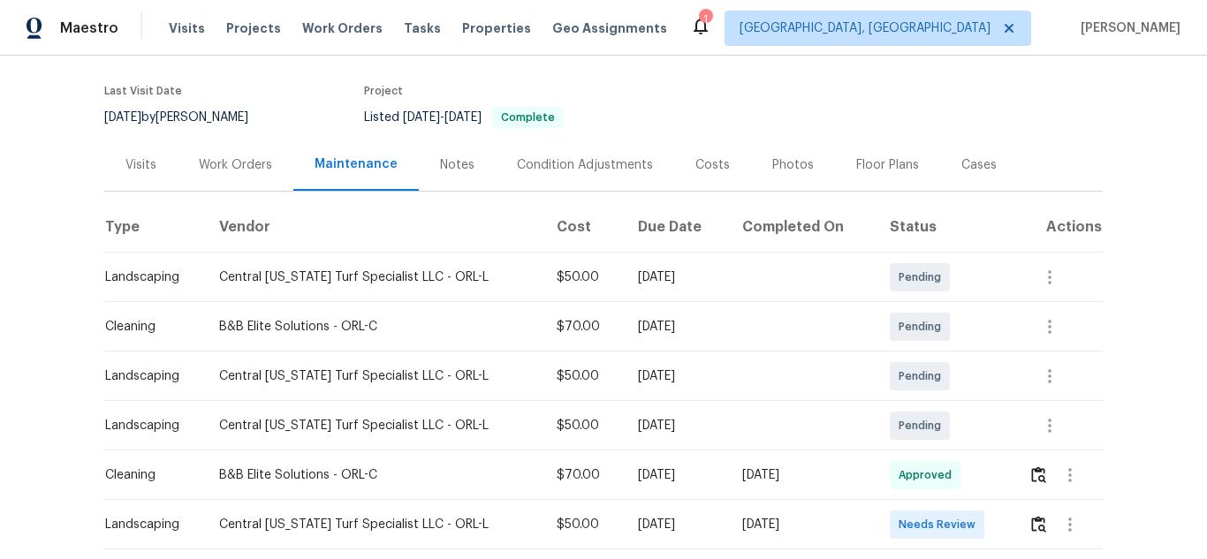
scroll to position [353, 0]
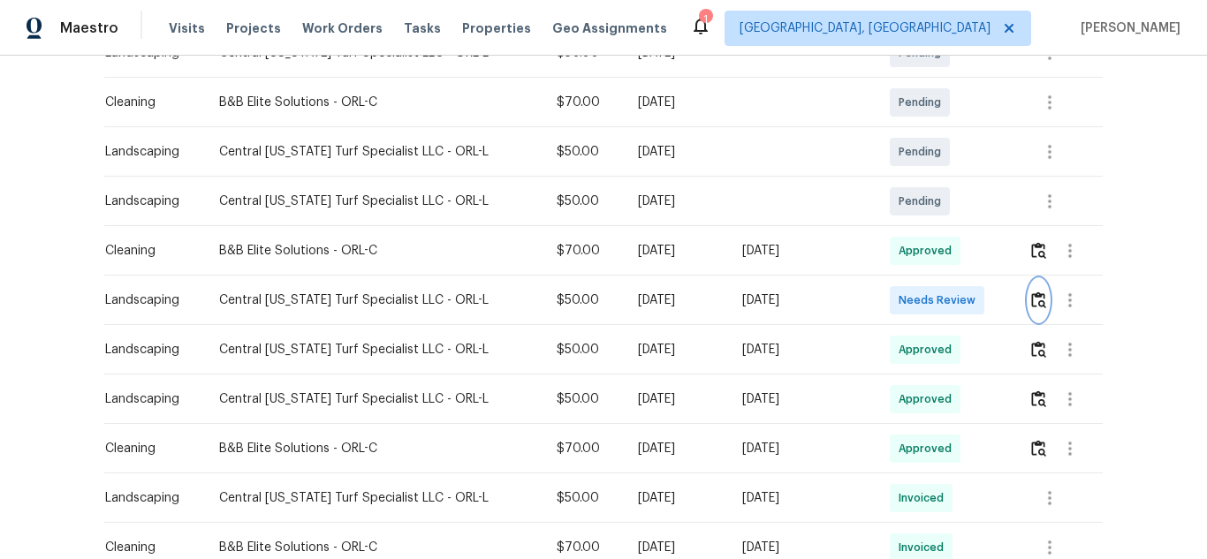
click at [1028, 293] on button "button" at bounding box center [1038, 300] width 20 height 42
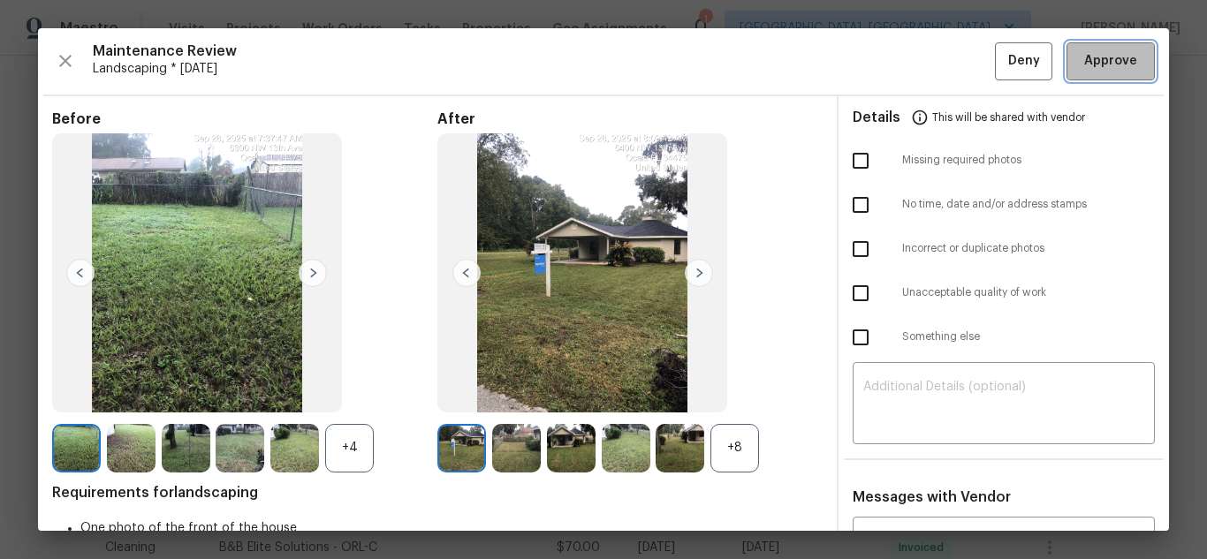
click at [1116, 52] on span "Approve" at bounding box center [1110, 61] width 53 height 22
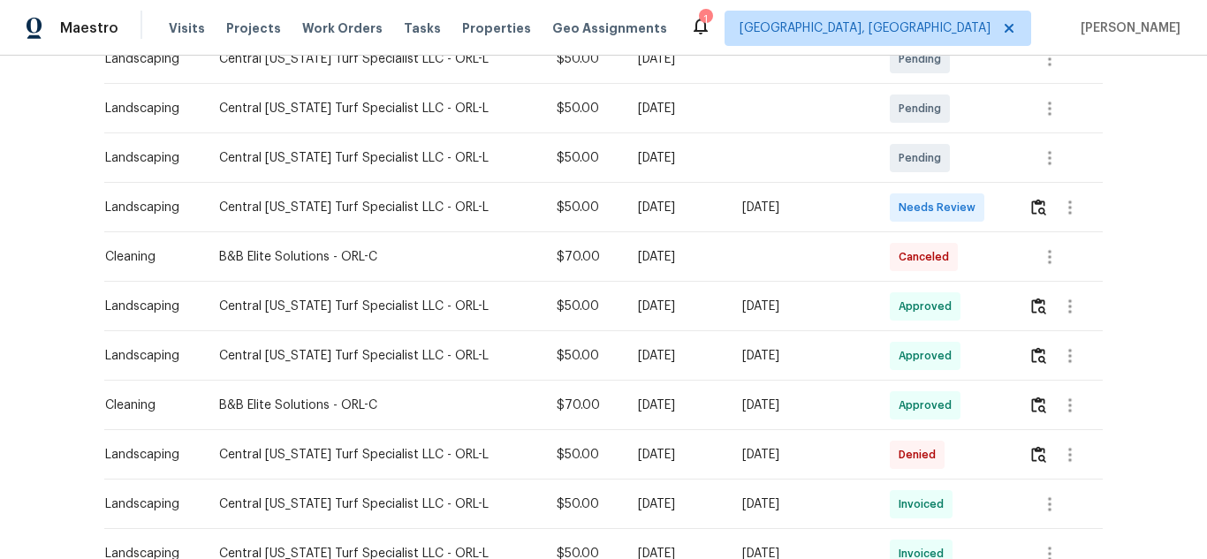
scroll to position [353, 0]
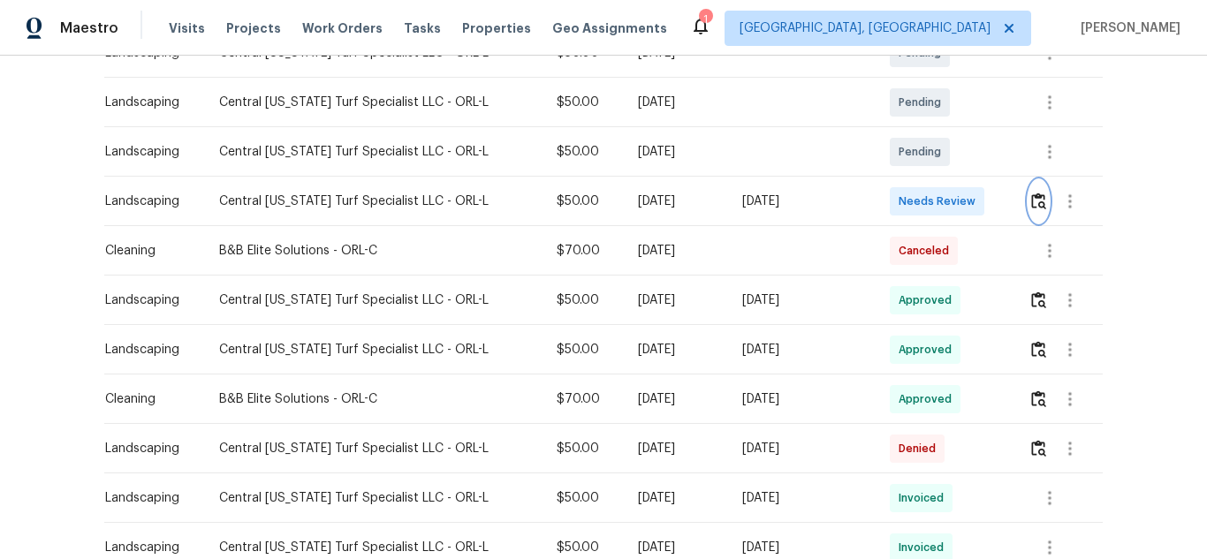
click at [1031, 205] on img "button" at bounding box center [1038, 201] width 15 height 17
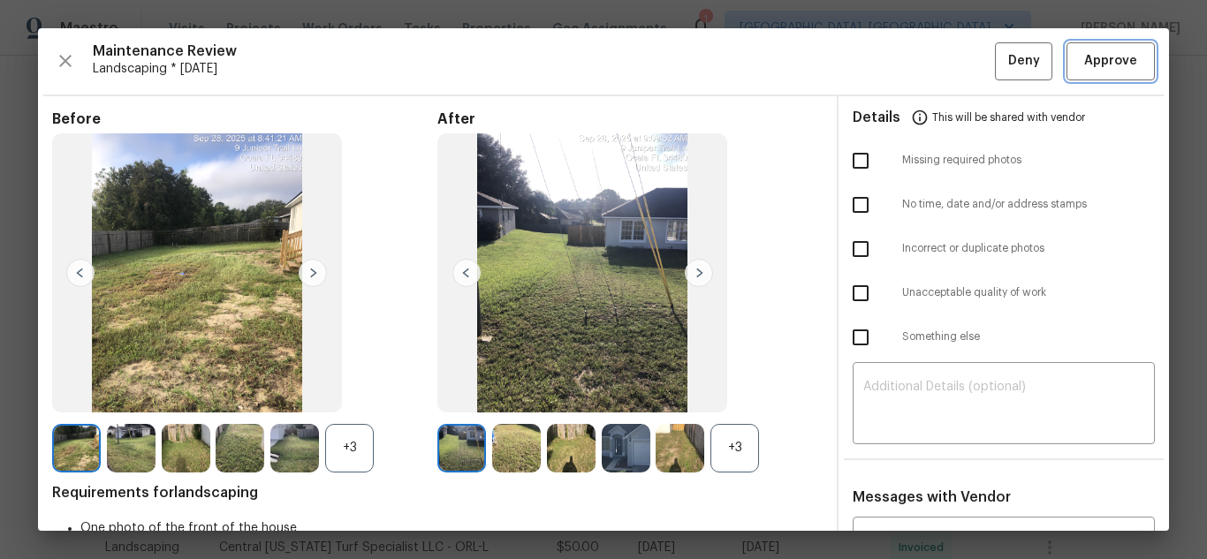
click at [1116, 52] on span "Approve" at bounding box center [1110, 61] width 53 height 22
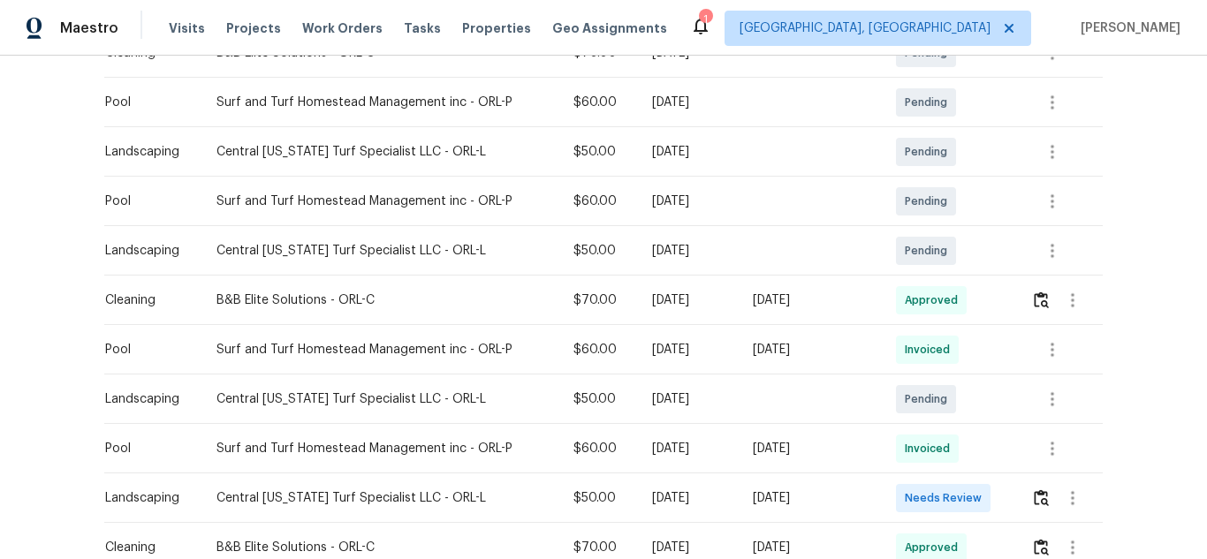
scroll to position [530, 0]
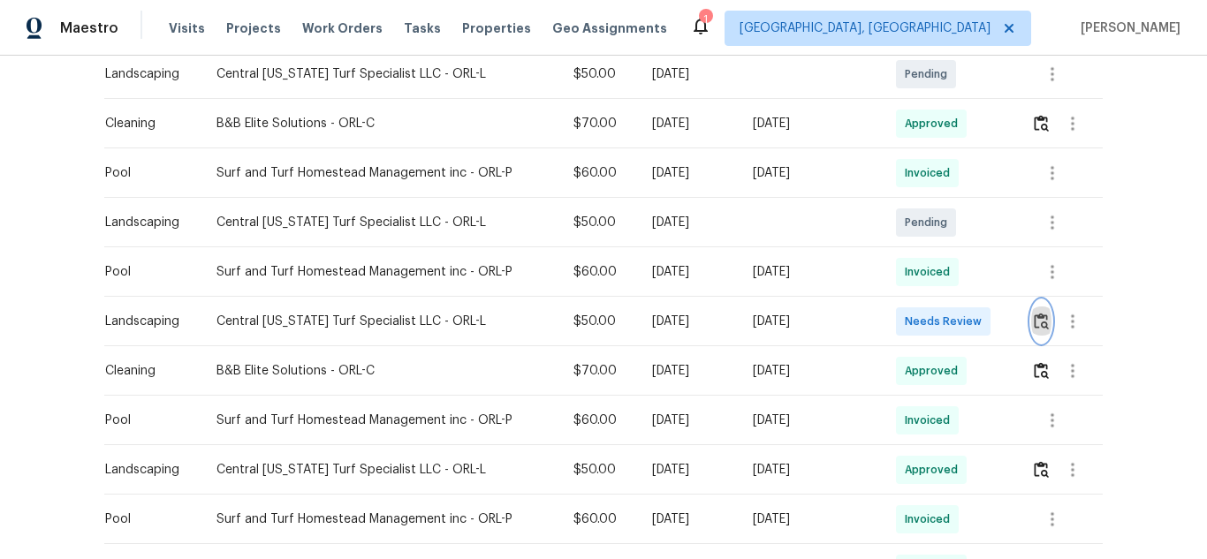
click at [1031, 320] on button "button" at bounding box center [1041, 321] width 20 height 42
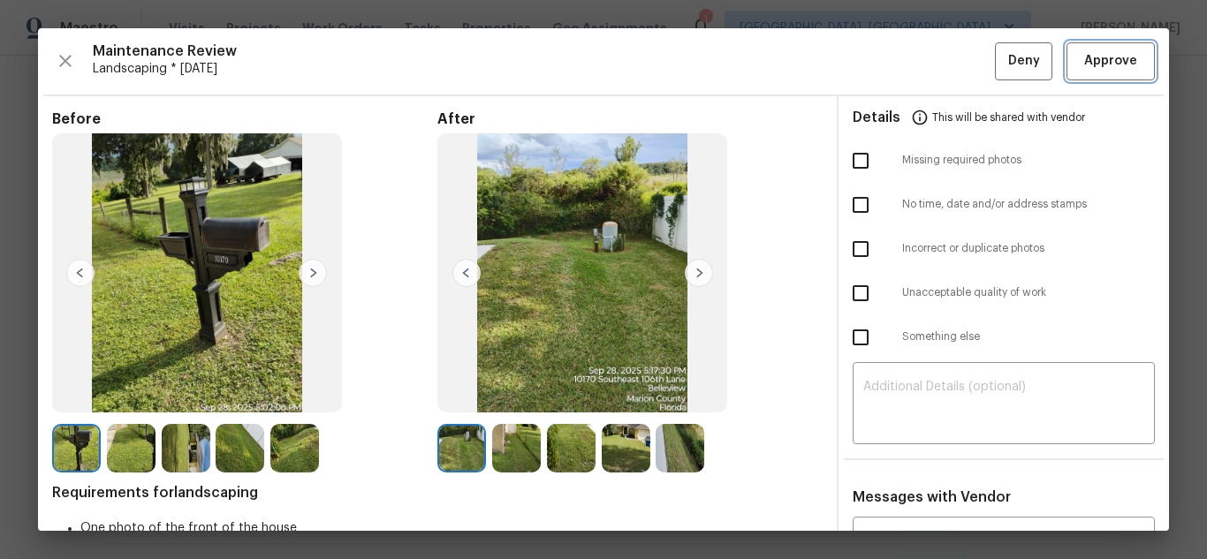
click at [1116, 52] on span "Approve" at bounding box center [1110, 61] width 53 height 22
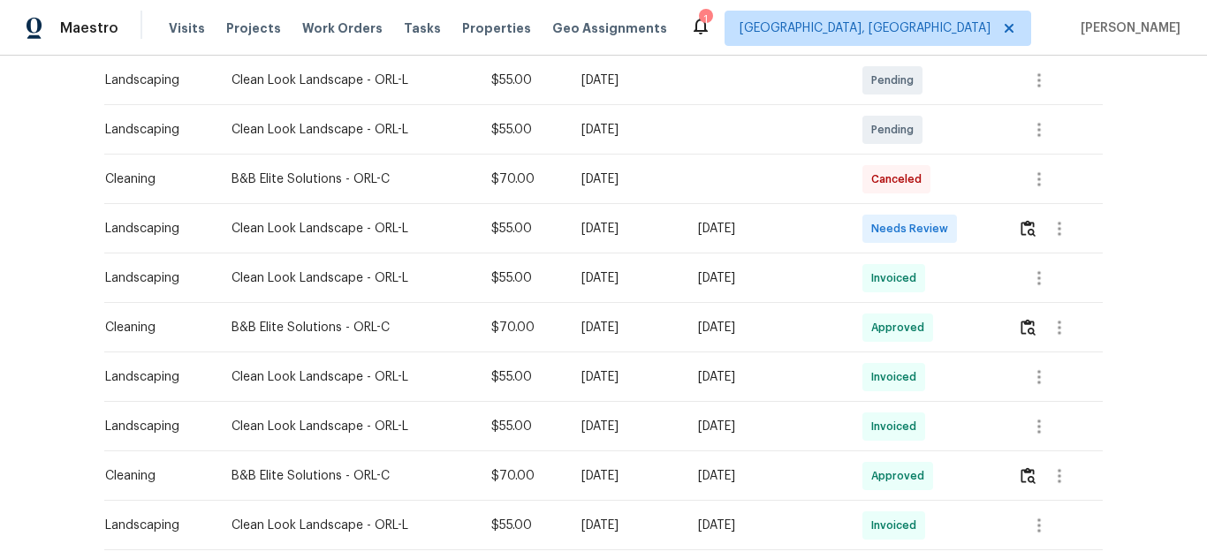
scroll to position [353, 0]
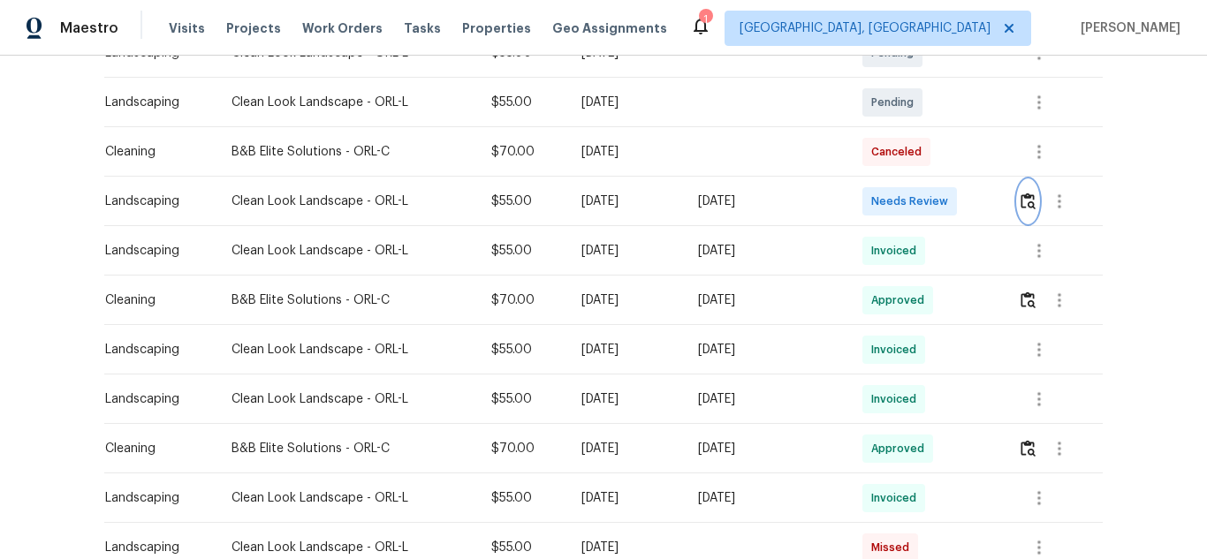
click at [1023, 202] on img "button" at bounding box center [1027, 201] width 15 height 17
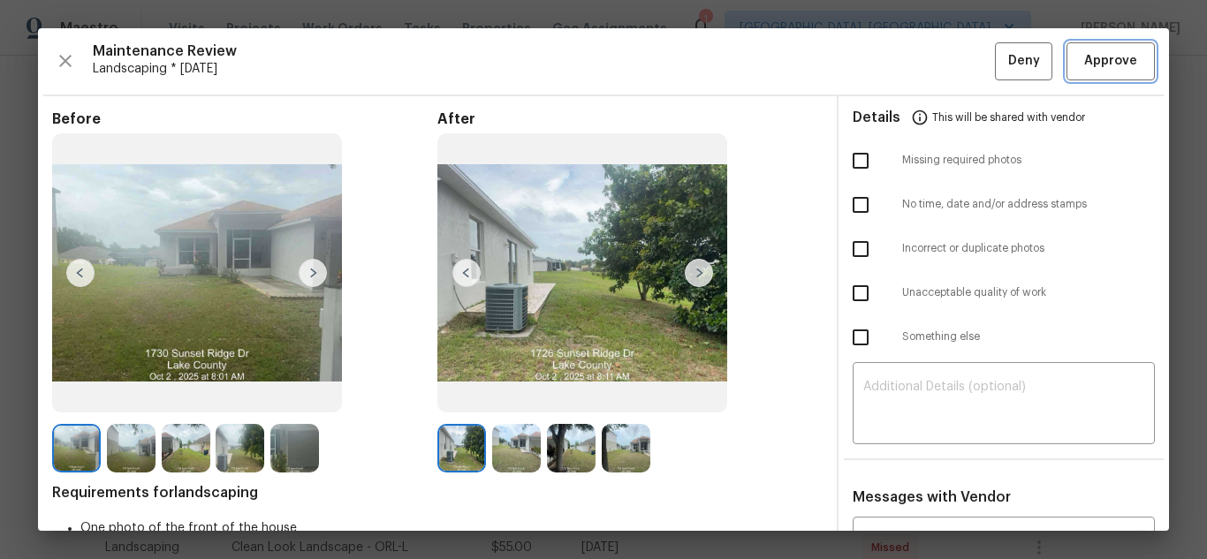
click at [1116, 52] on span "Approve" at bounding box center [1110, 61] width 53 height 22
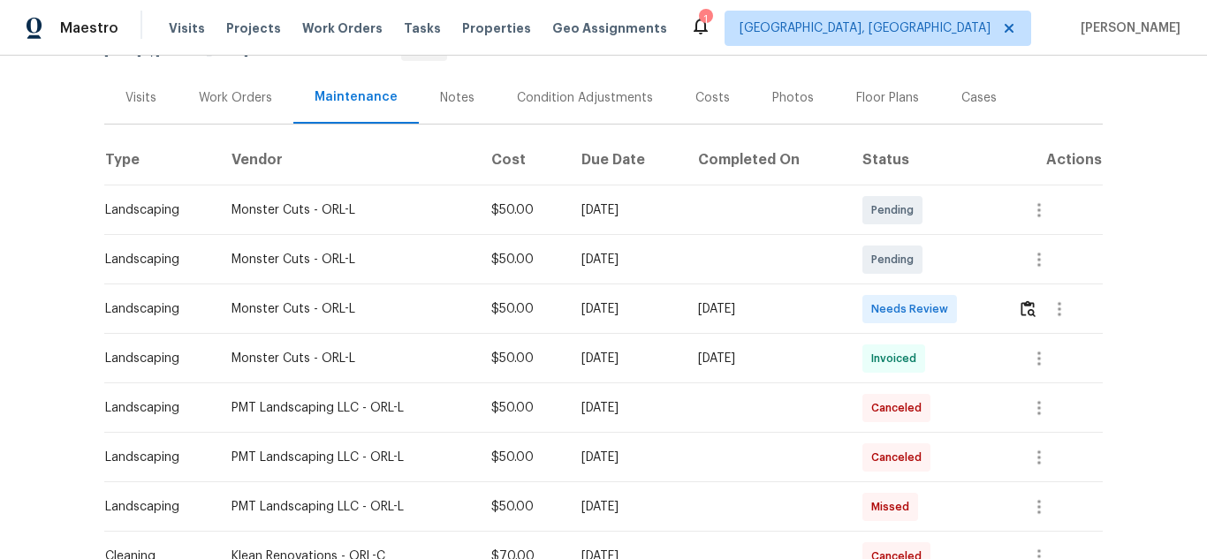
scroll to position [265, 0]
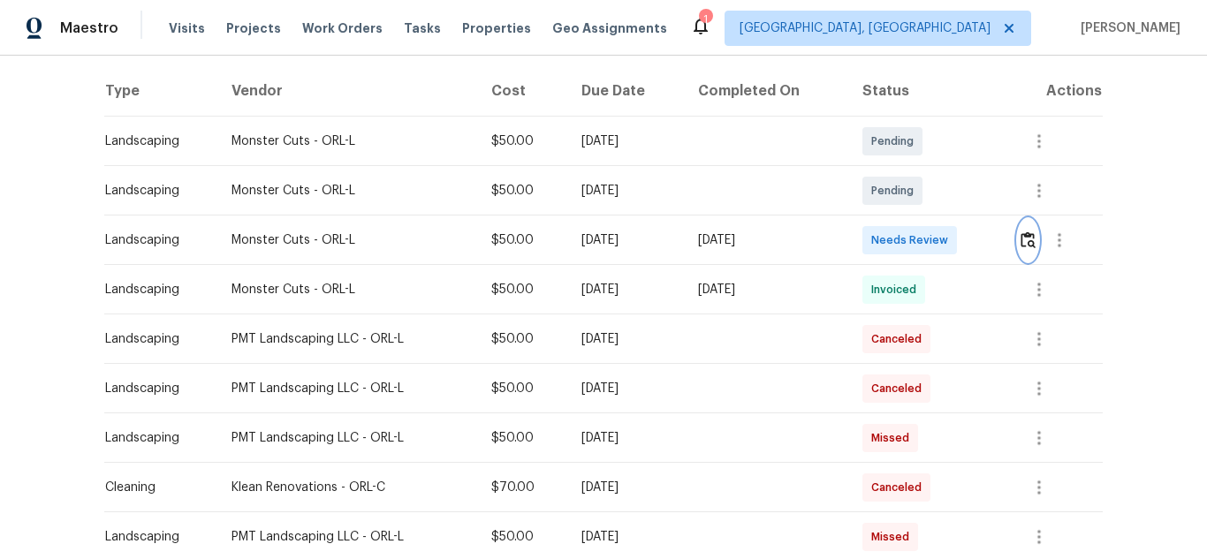
click at [1022, 246] on img "button" at bounding box center [1027, 239] width 15 height 17
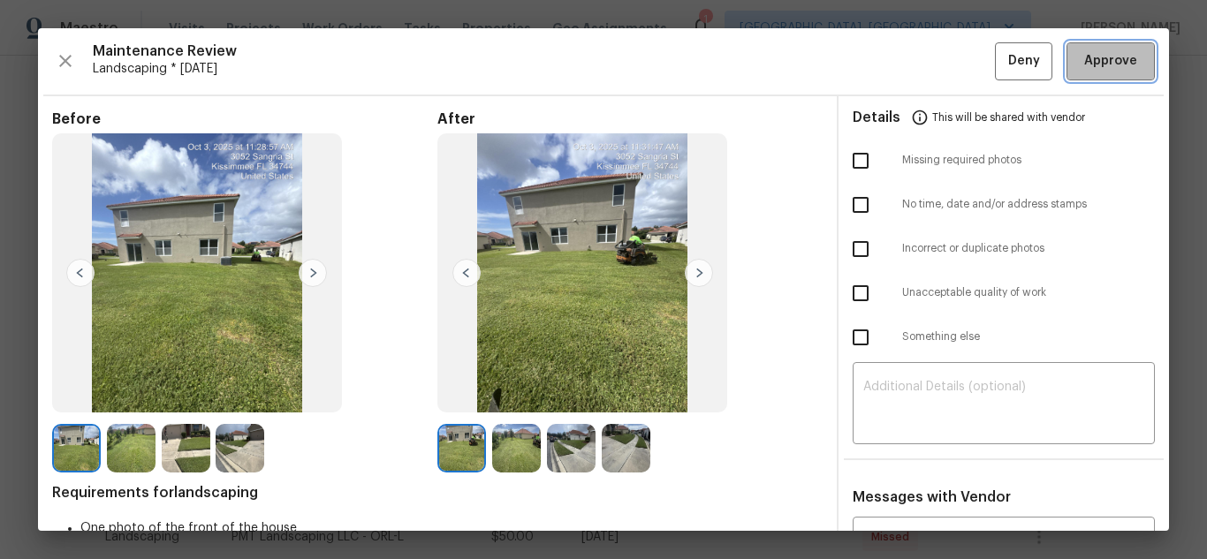
click at [1116, 52] on span "Approve" at bounding box center [1110, 61] width 53 height 22
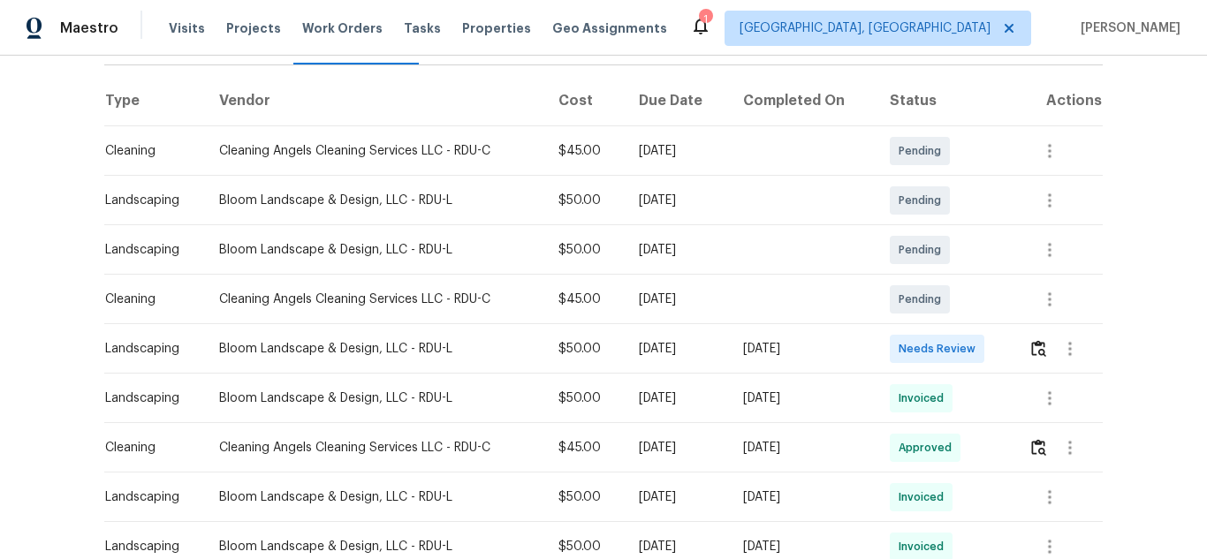
scroll to position [265, 0]
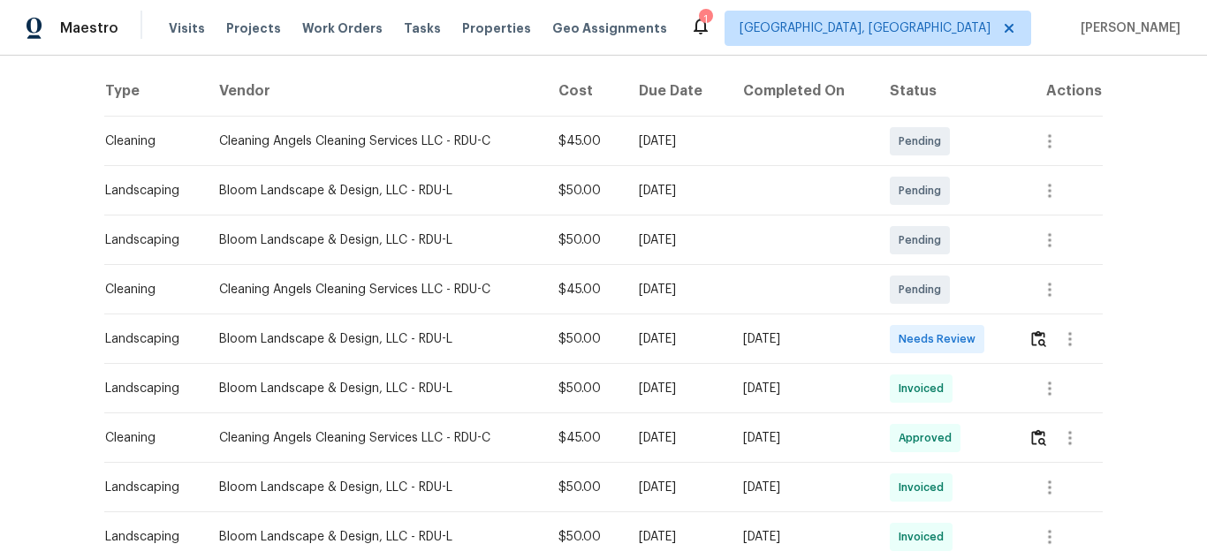
click at [1028, 330] on div at bounding box center [1064, 339] width 73 height 42
click at [1031, 342] on img "button" at bounding box center [1038, 338] width 15 height 17
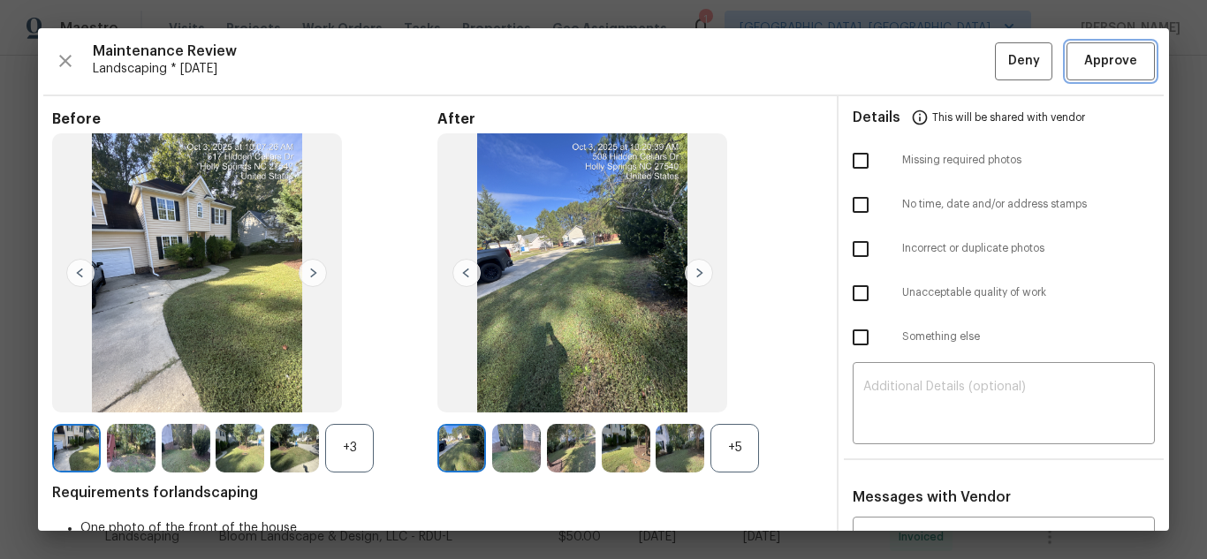
click at [1116, 52] on span "Approve" at bounding box center [1110, 61] width 53 height 22
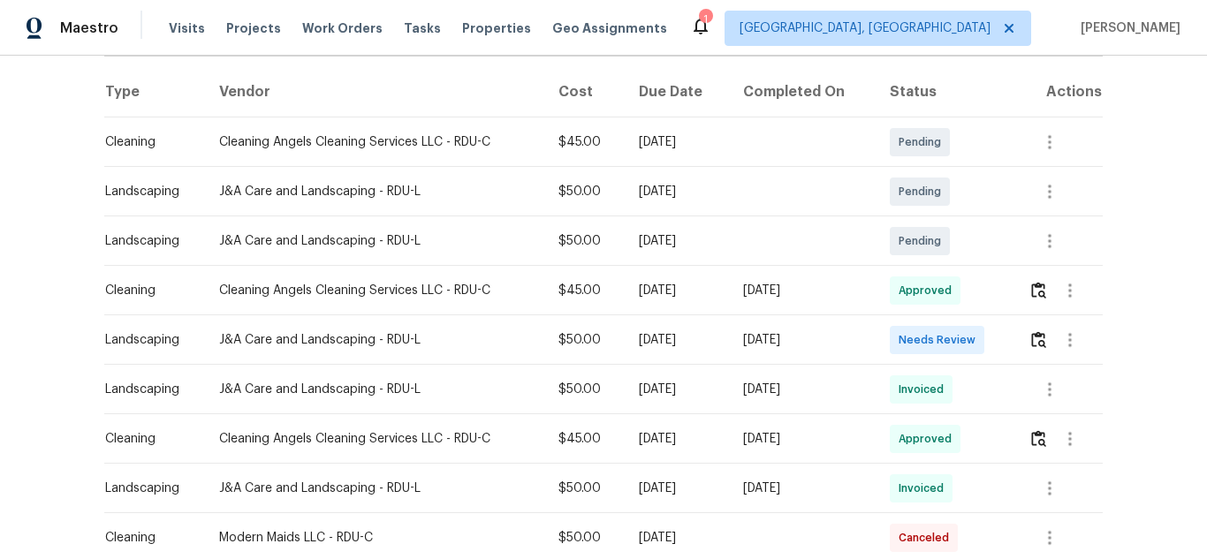
scroll to position [265, 0]
click at [1040, 338] on img "button" at bounding box center [1038, 338] width 15 height 17
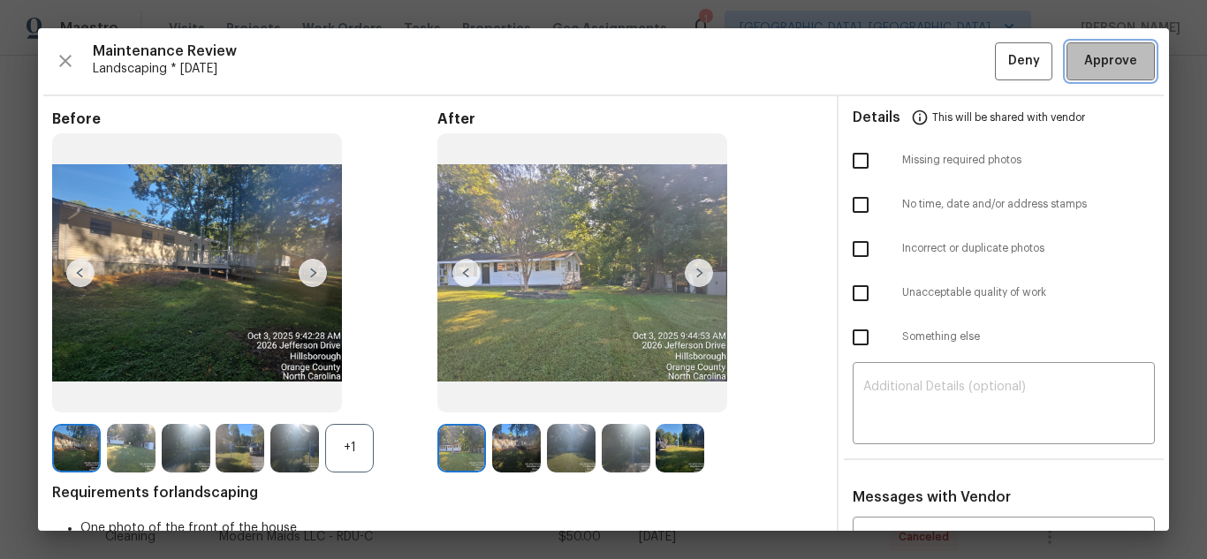
click at [1116, 52] on span "Approve" at bounding box center [1110, 61] width 53 height 22
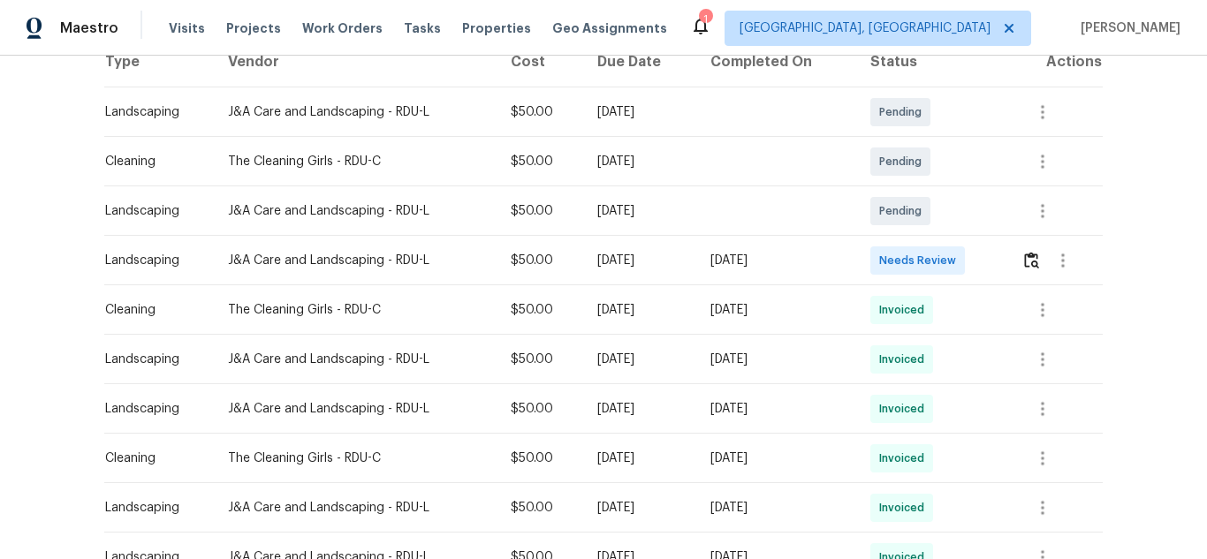
scroll to position [353, 0]
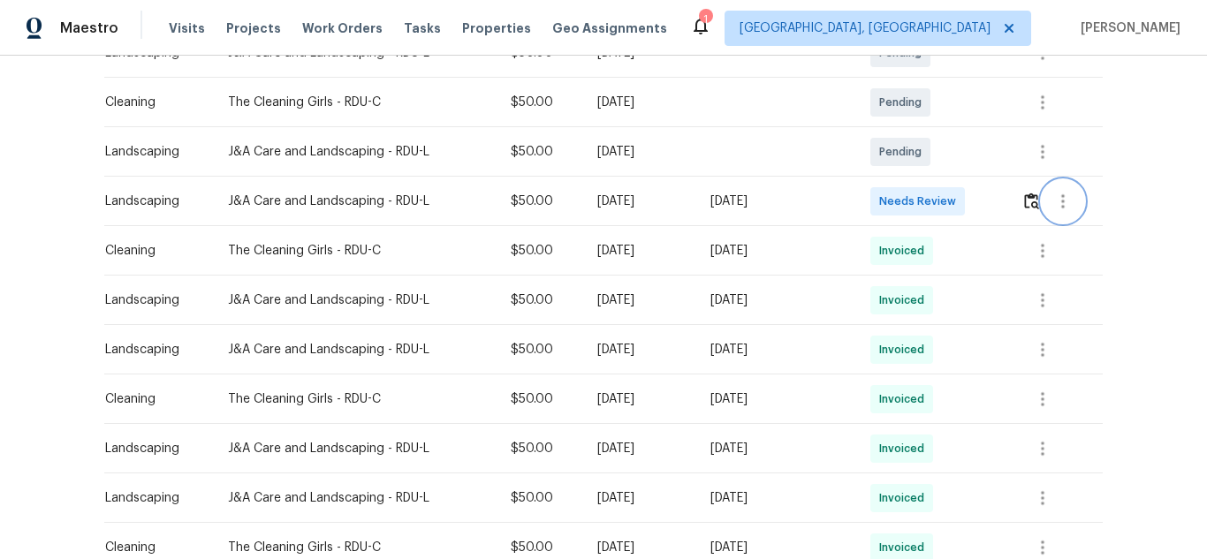
click at [1042, 202] on button "button" at bounding box center [1063, 201] width 42 height 42
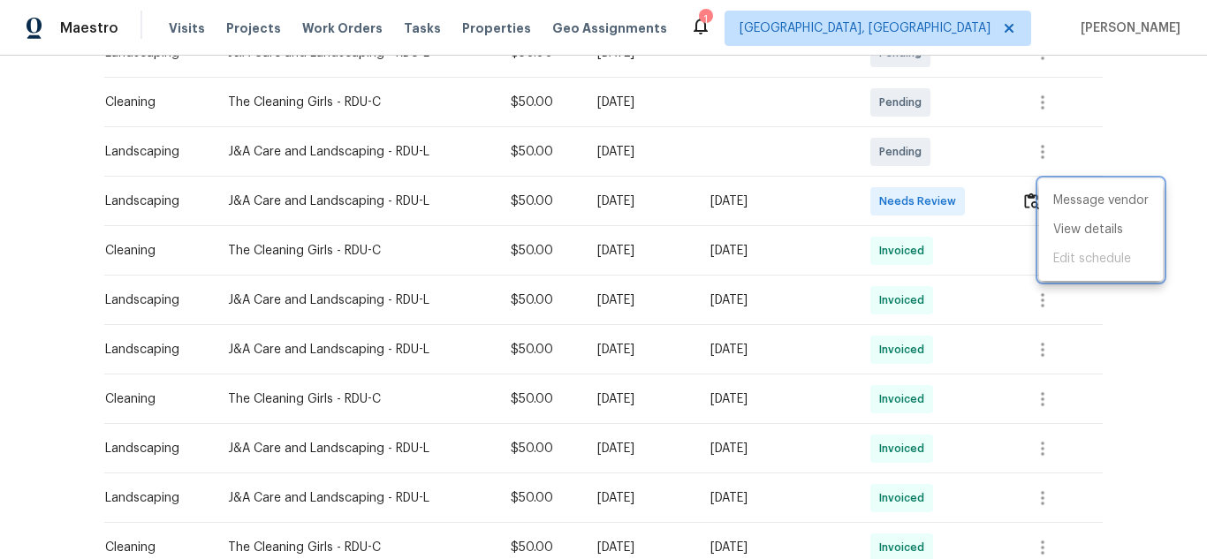
click at [1027, 201] on div at bounding box center [603, 279] width 1207 height 559
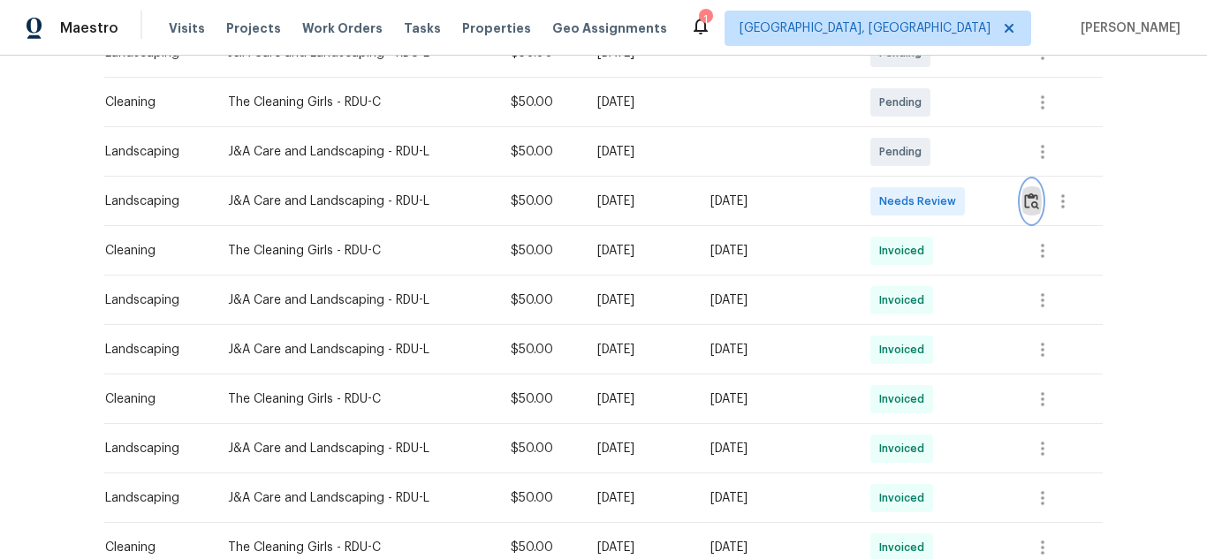
click at [1027, 208] on img "button" at bounding box center [1031, 201] width 15 height 17
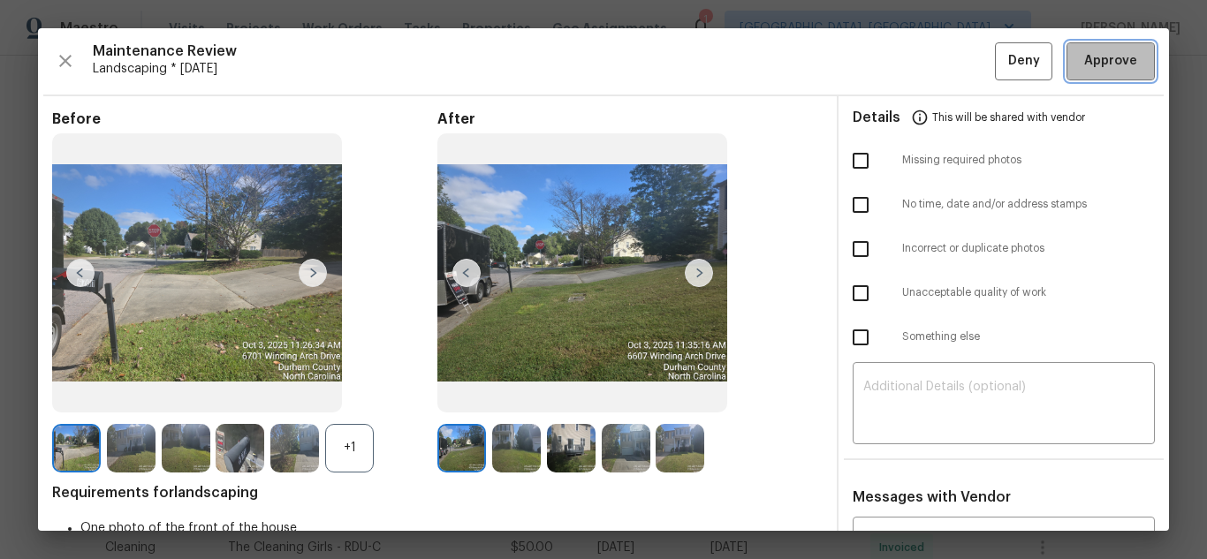
click at [1067, 75] on button "Approve" at bounding box center [1110, 61] width 88 height 38
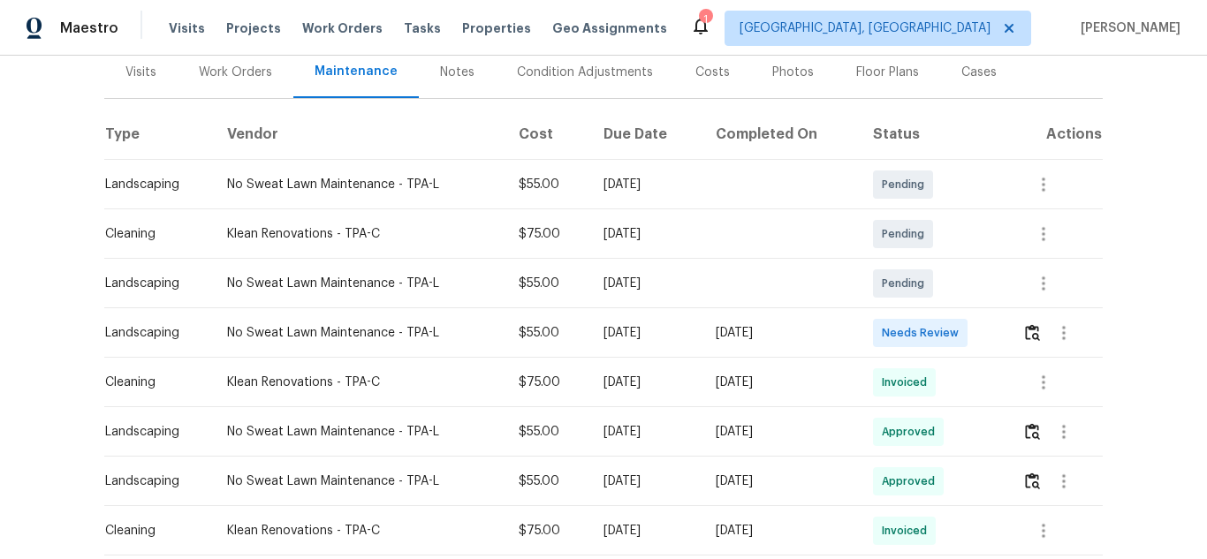
scroll to position [265, 0]
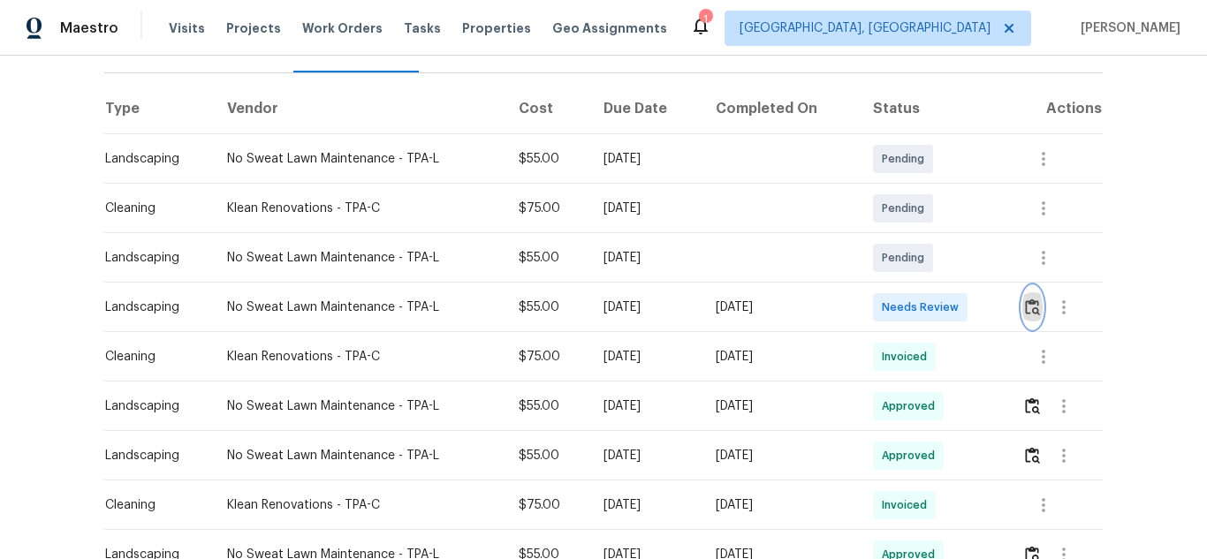
click at [1032, 299] on img "button" at bounding box center [1032, 307] width 15 height 17
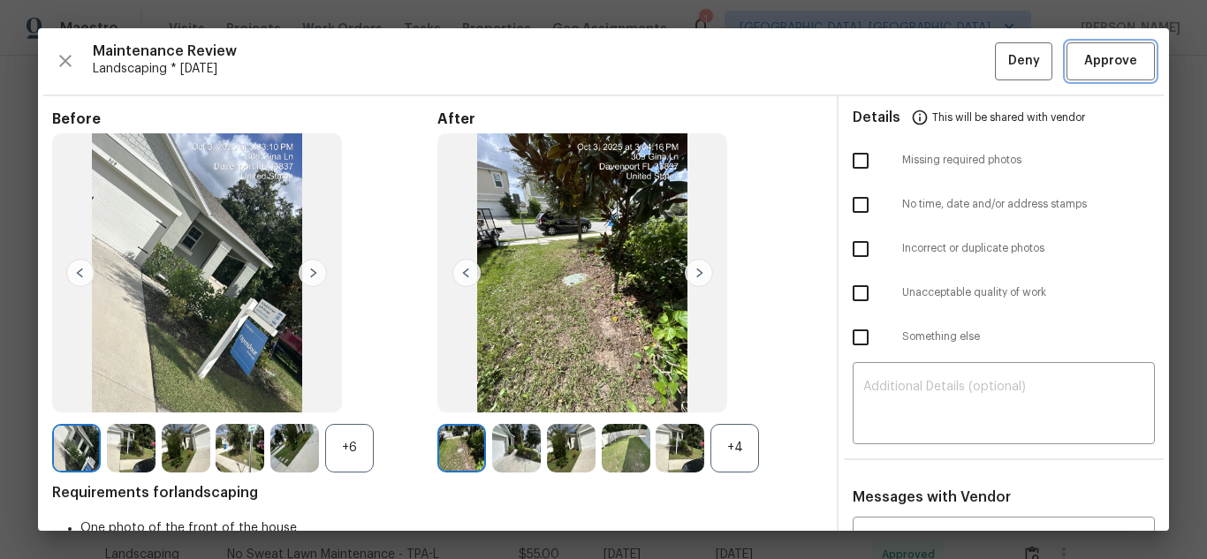
click at [1067, 75] on button "Approve" at bounding box center [1110, 61] width 88 height 38
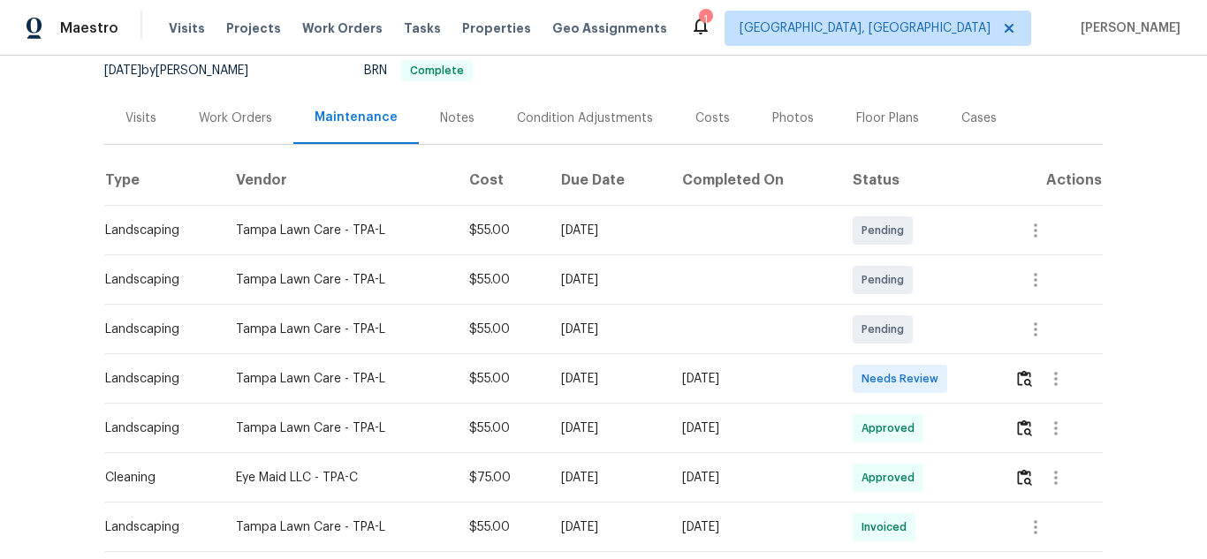
scroll to position [177, 0]
click at [1017, 380] on img "button" at bounding box center [1024, 377] width 15 height 17
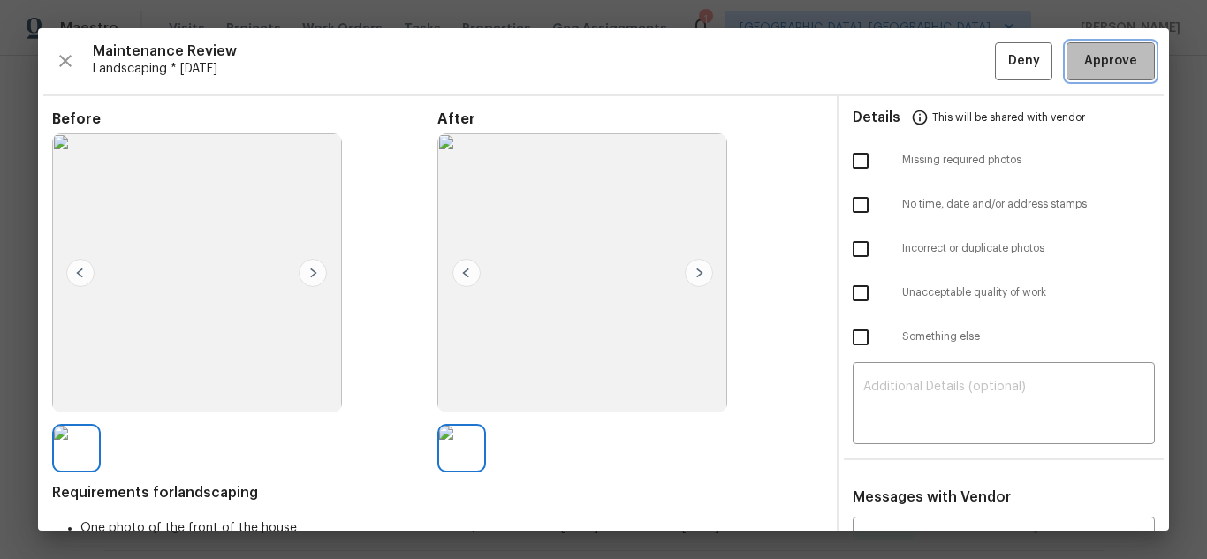
click at [1067, 75] on button "Approve" at bounding box center [1110, 61] width 88 height 38
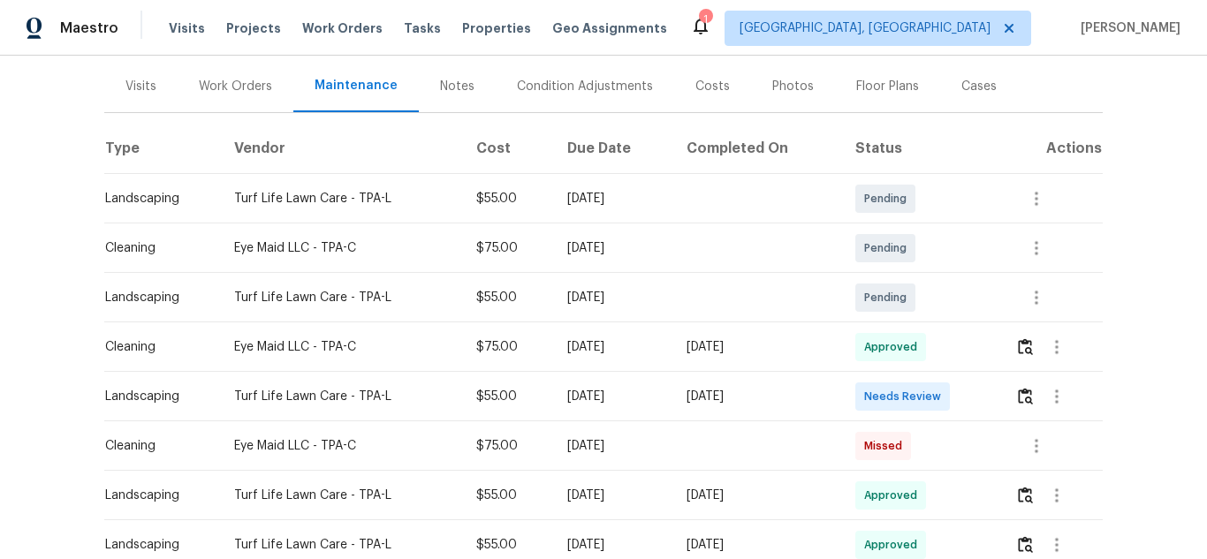
scroll to position [265, 0]
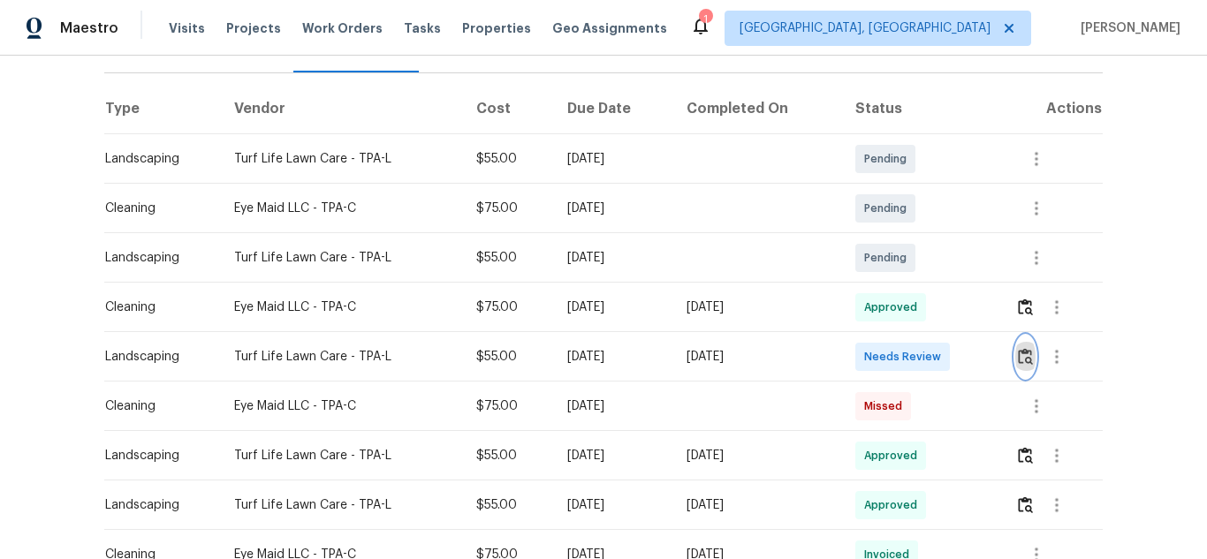
click at [1022, 348] on img "button" at bounding box center [1025, 356] width 15 height 17
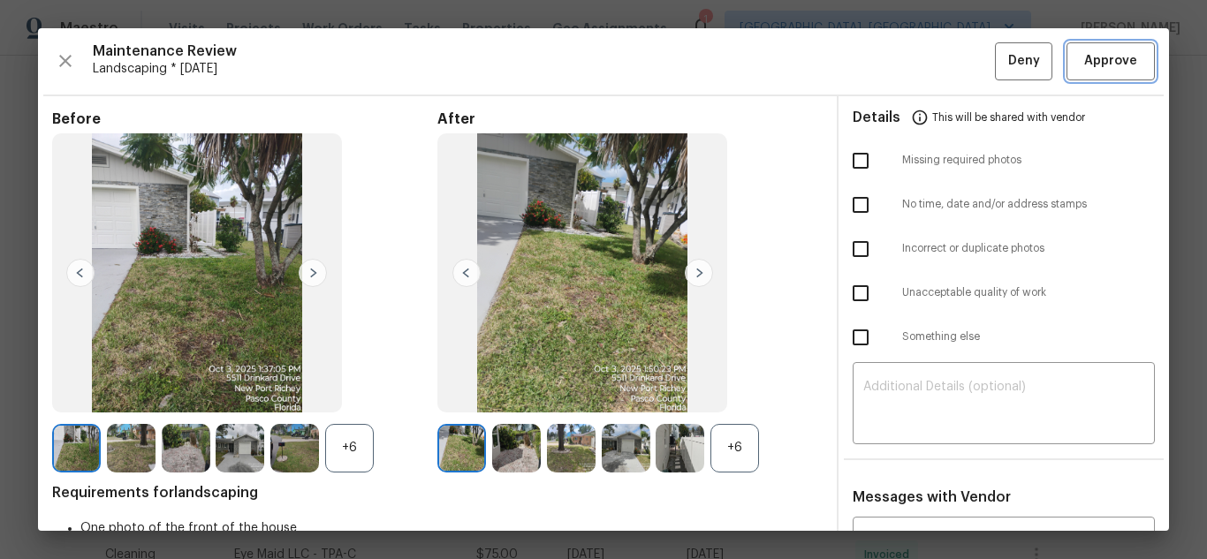
click at [1067, 75] on button "Approve" at bounding box center [1110, 61] width 88 height 38
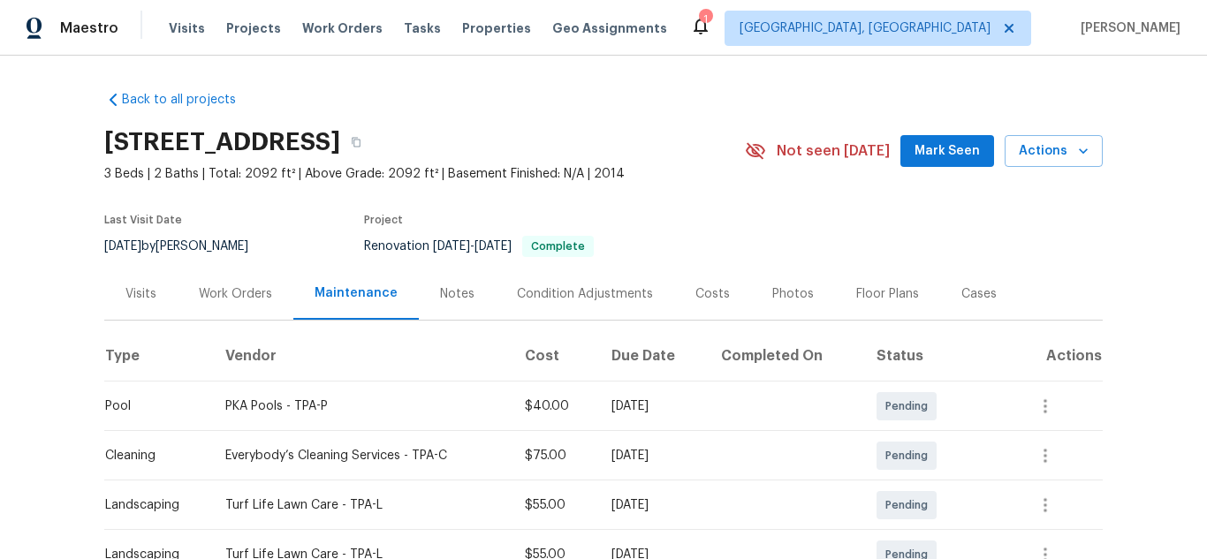
scroll to position [265, 0]
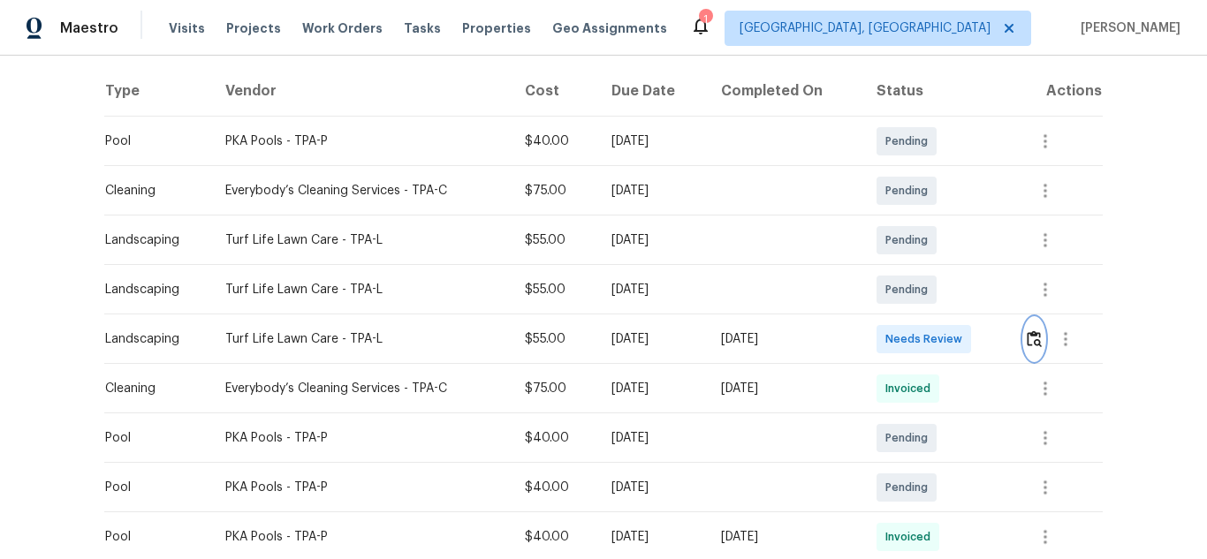
click at [1037, 344] on img "button" at bounding box center [1034, 338] width 15 height 17
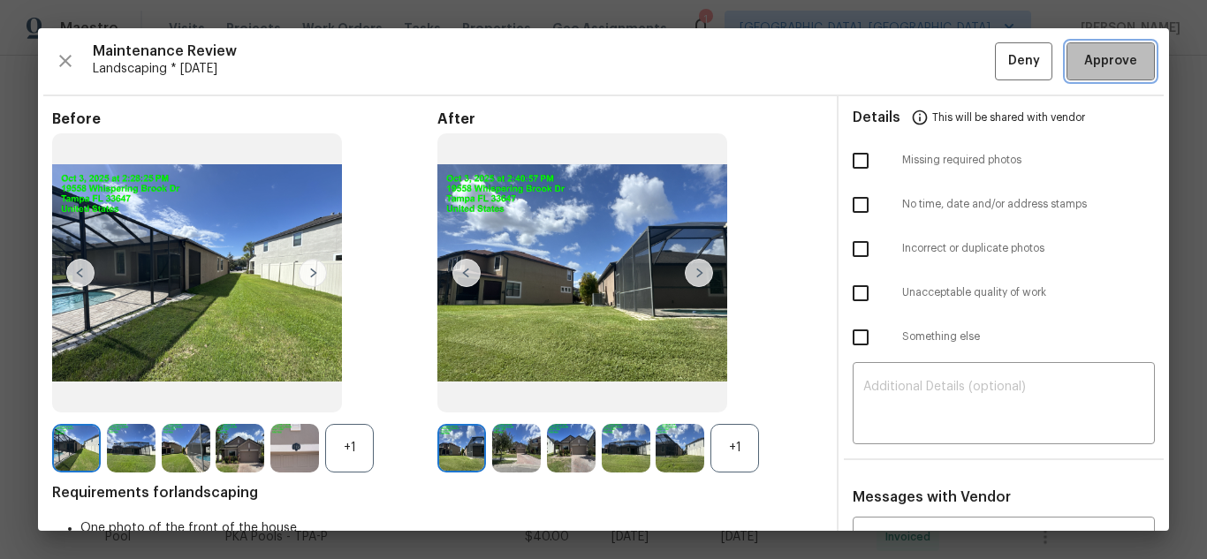
click at [1092, 49] on button "Approve" at bounding box center [1110, 61] width 88 height 38
